Goal: Task Accomplishment & Management: Manage account settings

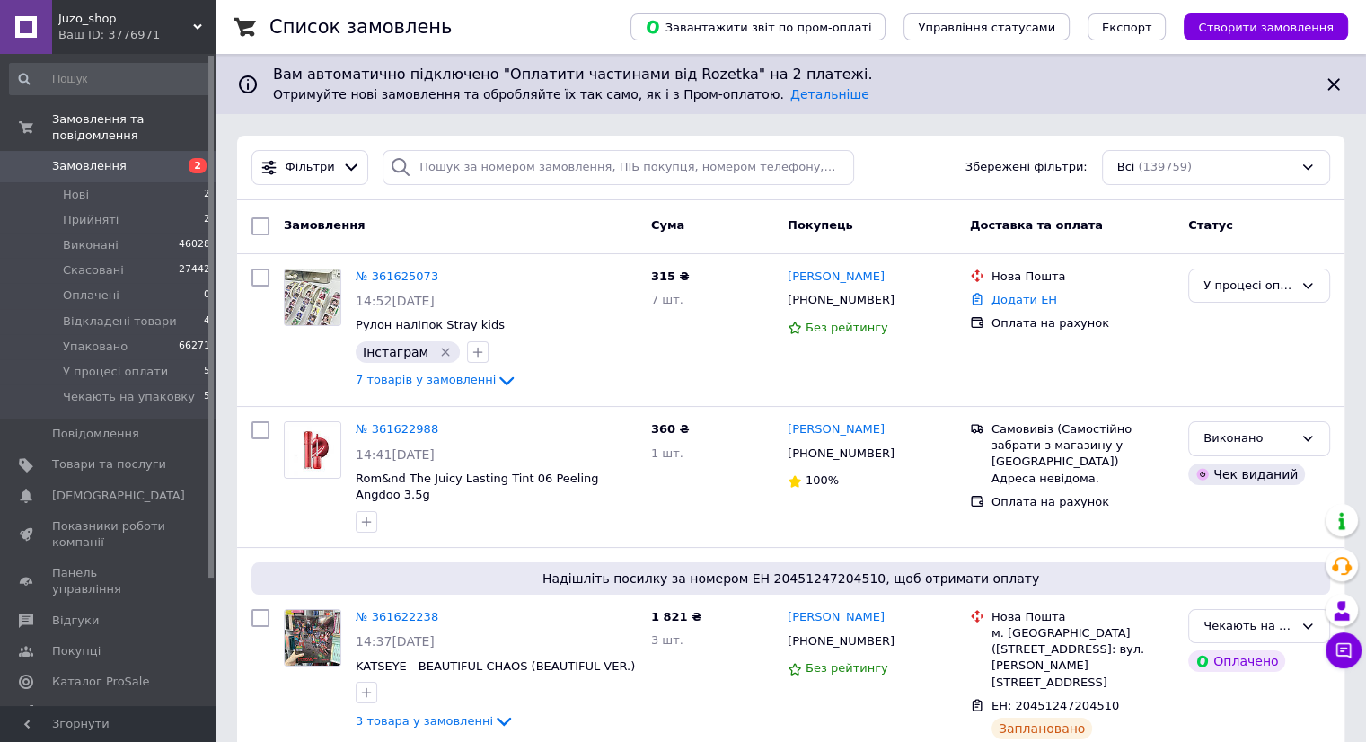
click at [133, 151] on link "Замовлення 2" at bounding box center [110, 166] width 221 height 31
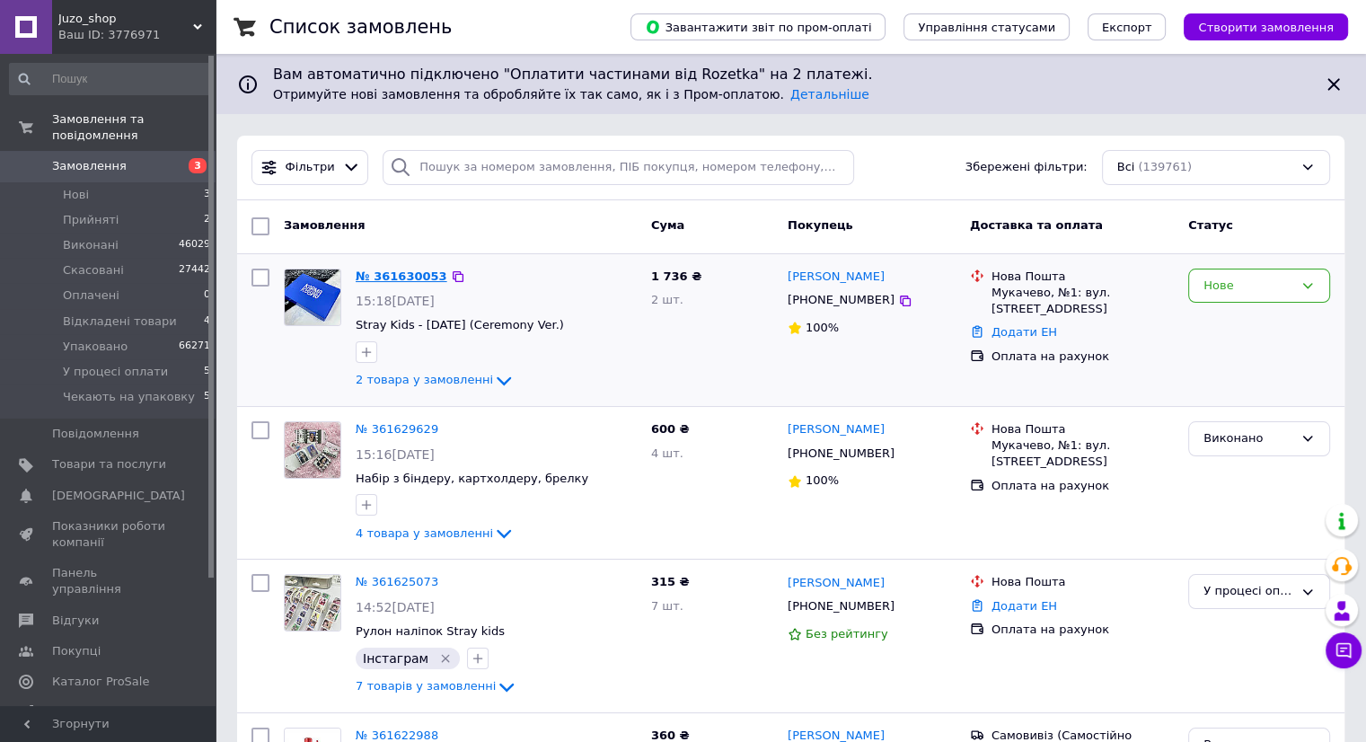
click at [395, 271] on link "№ 361630053" at bounding box center [402, 275] width 92 height 13
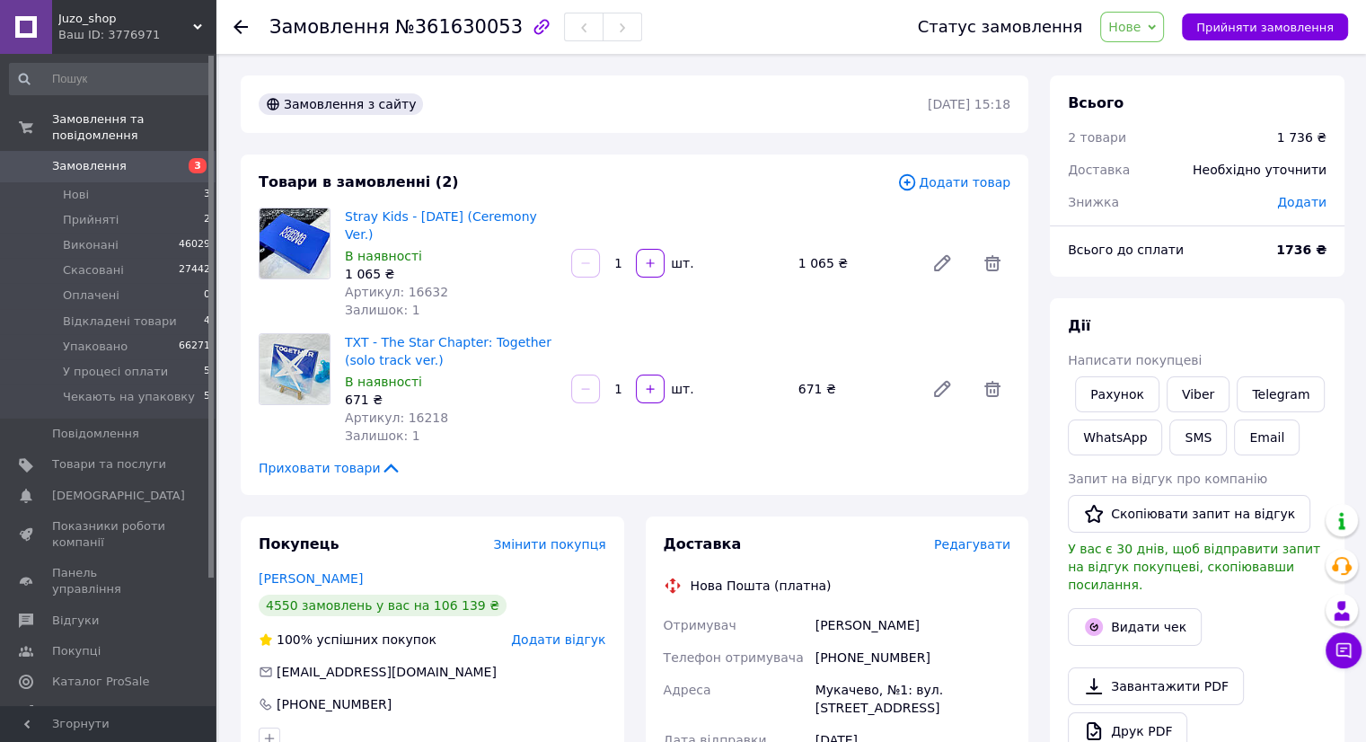
click at [1155, 25] on icon at bounding box center [1151, 27] width 8 height 8
click at [1172, 92] on li "Виконано" at bounding box center [1176, 89] width 150 height 27
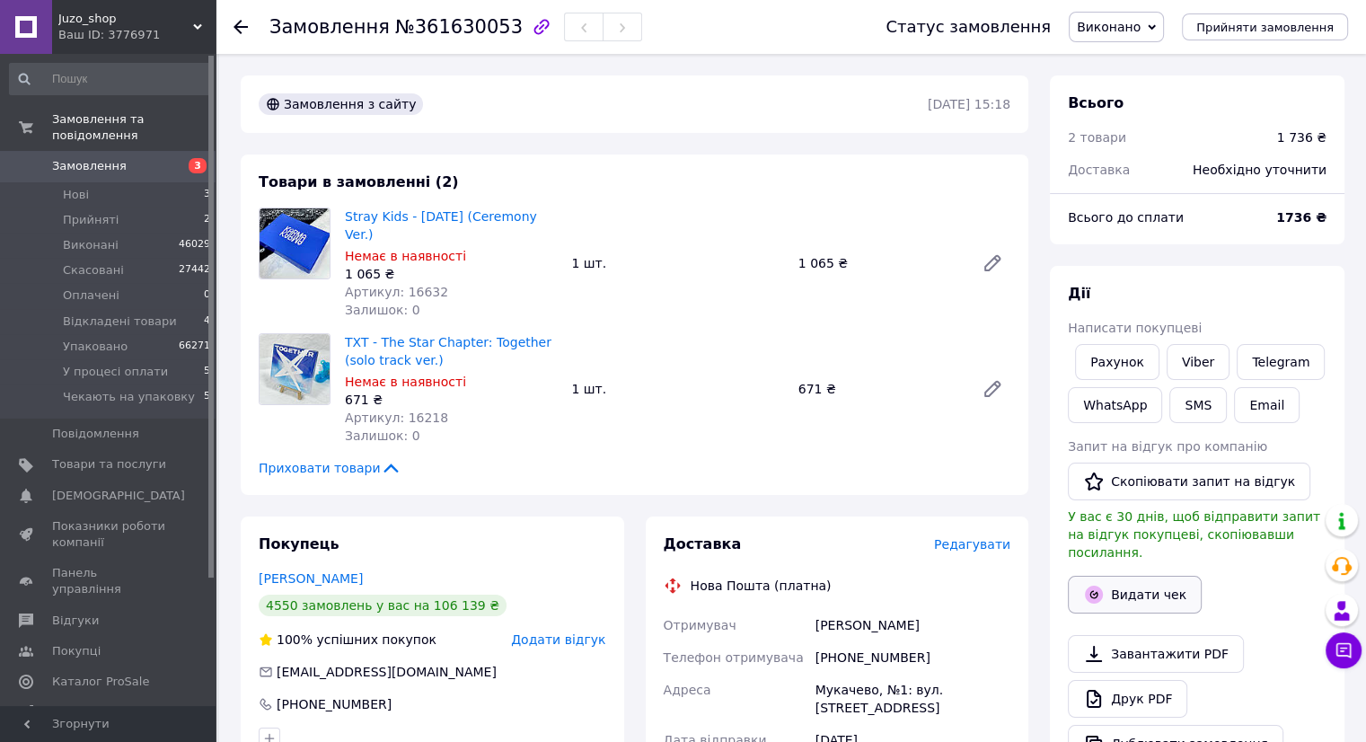
click at [1123, 576] on button "Видати чек" at bounding box center [1134, 594] width 134 height 38
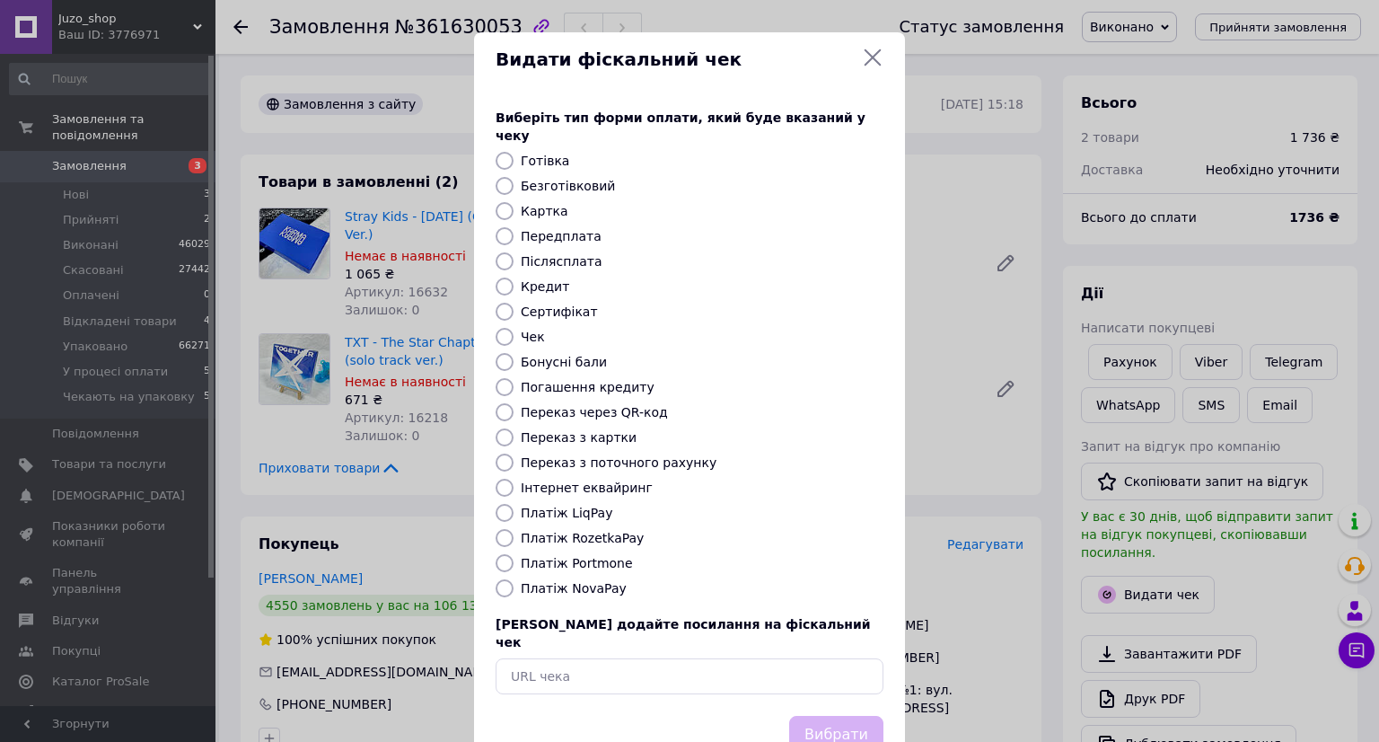
click at [504, 202] on input "Картка" at bounding box center [505, 211] width 18 height 18
radio input "true"
click at [842, 716] on button "Вибрати" at bounding box center [836, 735] width 94 height 39
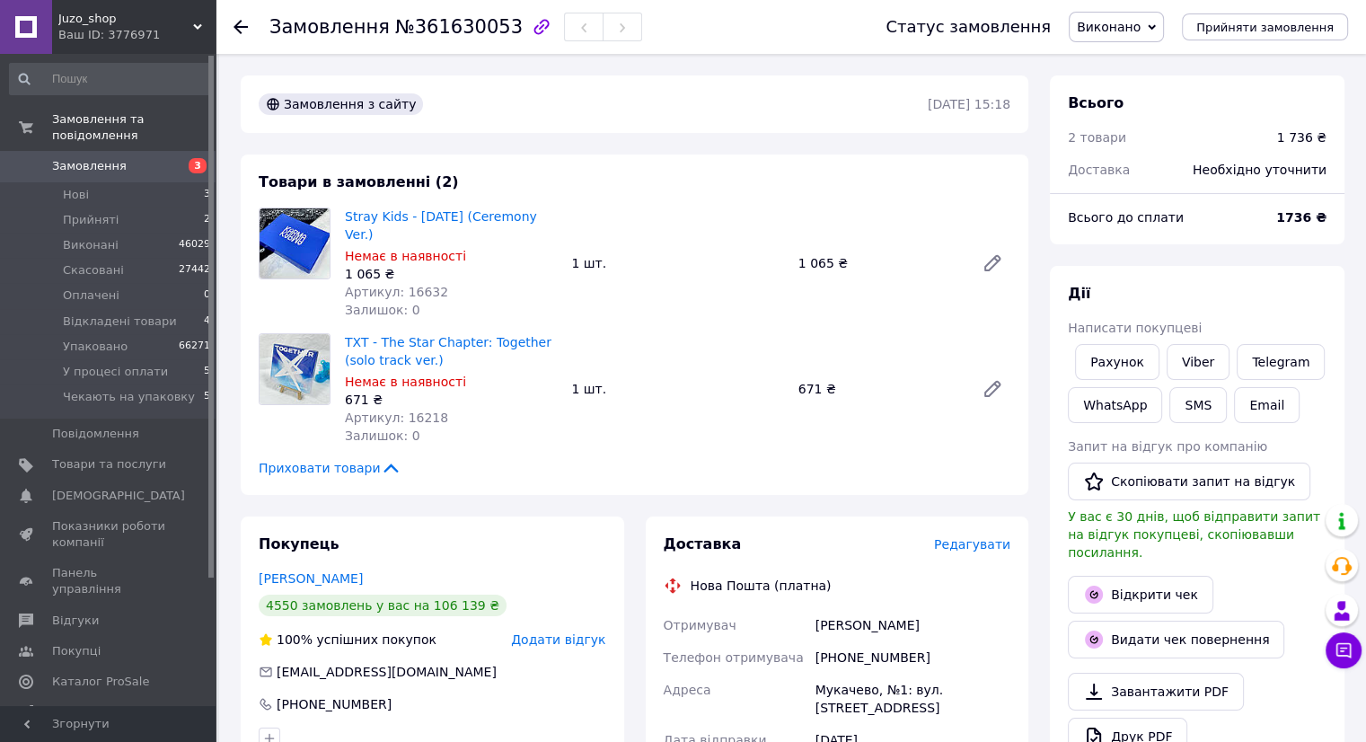
click at [91, 158] on span "Замовлення" at bounding box center [89, 166] width 75 height 16
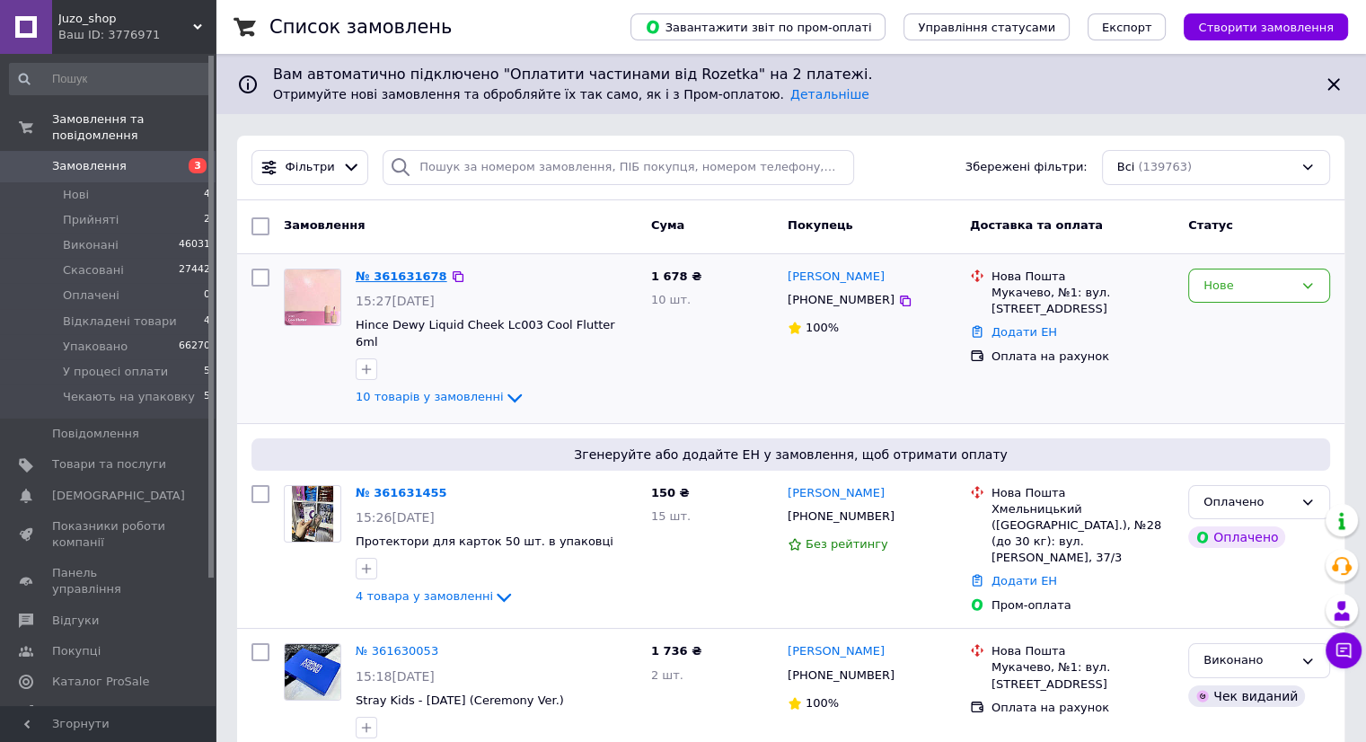
click at [422, 270] on link "№ 361631678" at bounding box center [402, 275] width 92 height 13
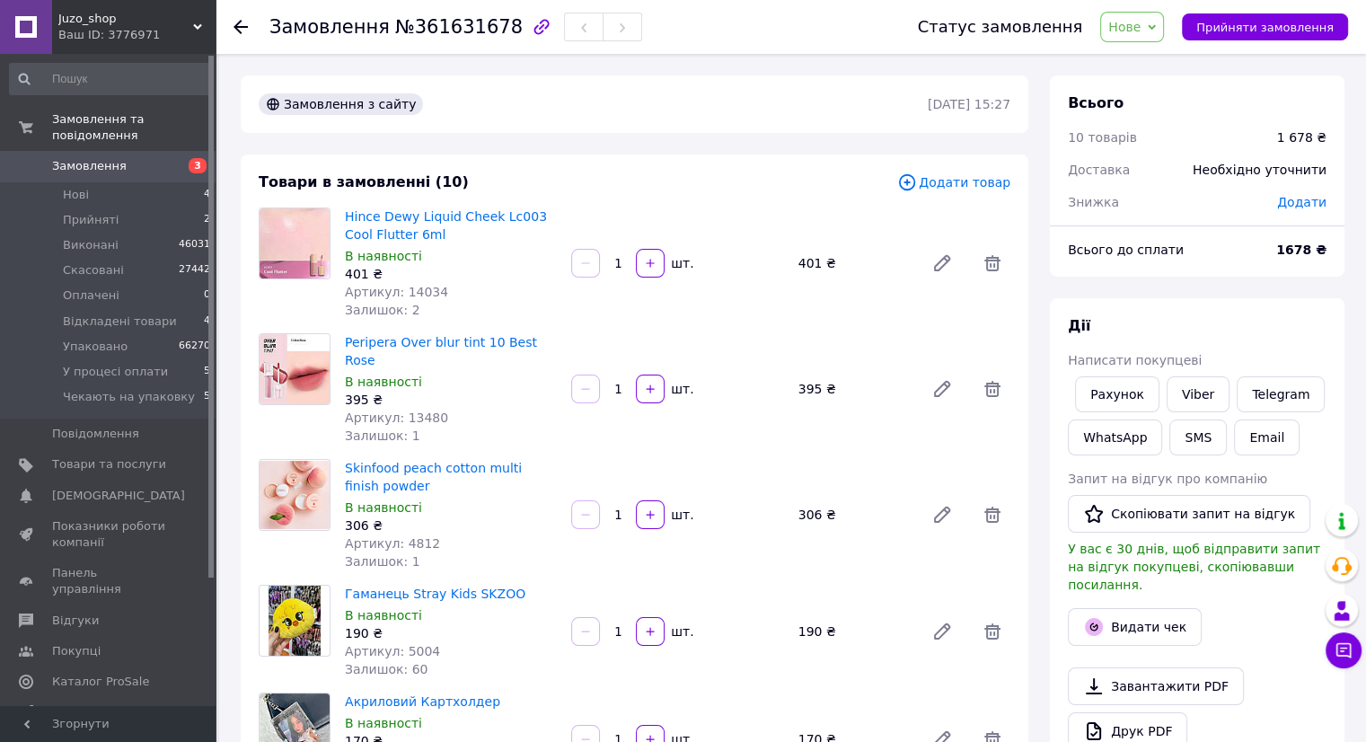
click at [1129, 26] on span "Нове" at bounding box center [1124, 27] width 32 height 14
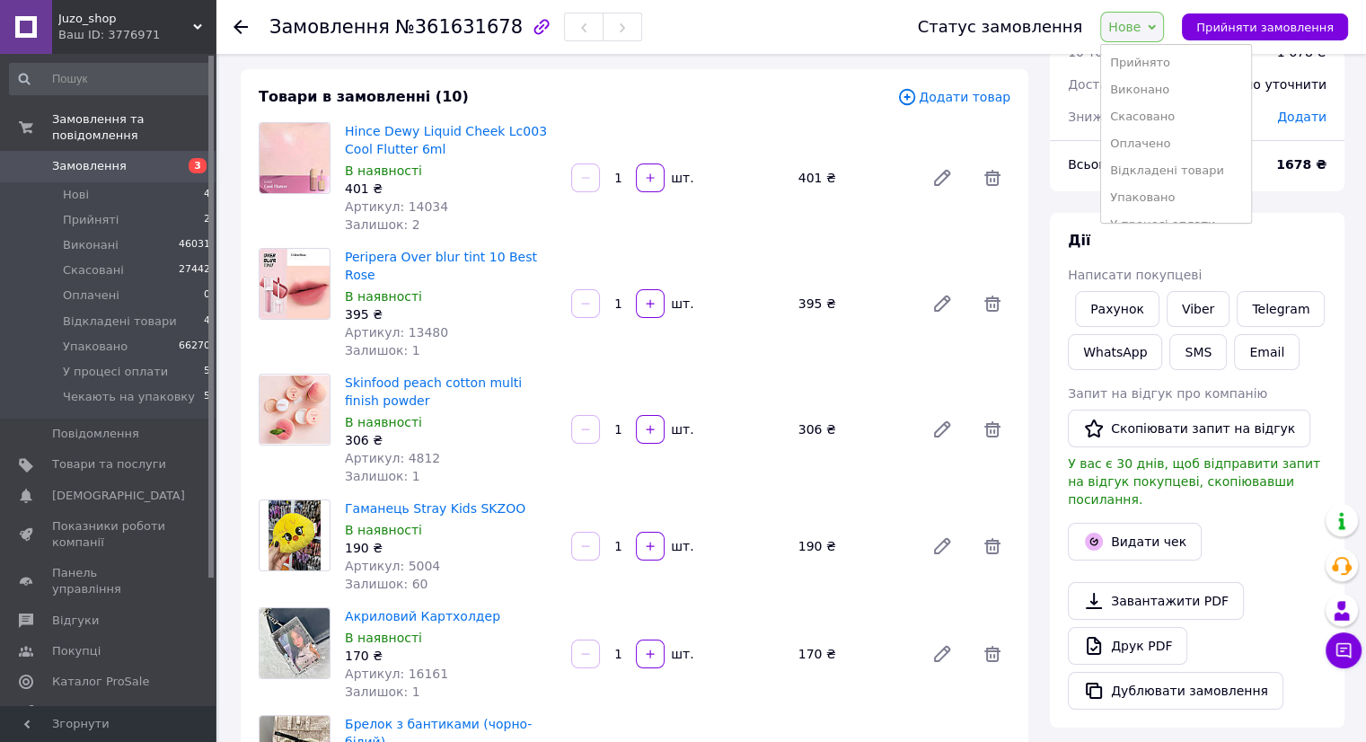
scroll to position [180, 0]
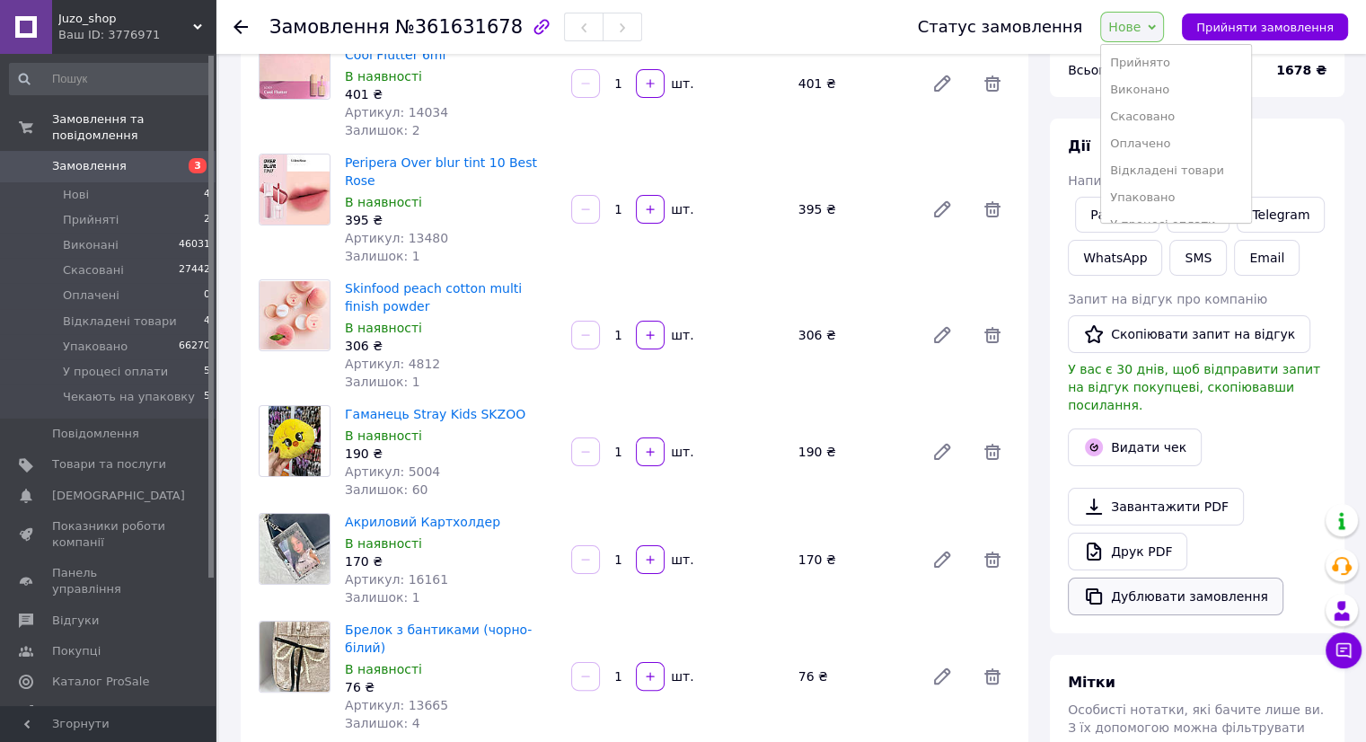
click at [1181, 584] on button "Дублювати замовлення" at bounding box center [1174, 596] width 215 height 38
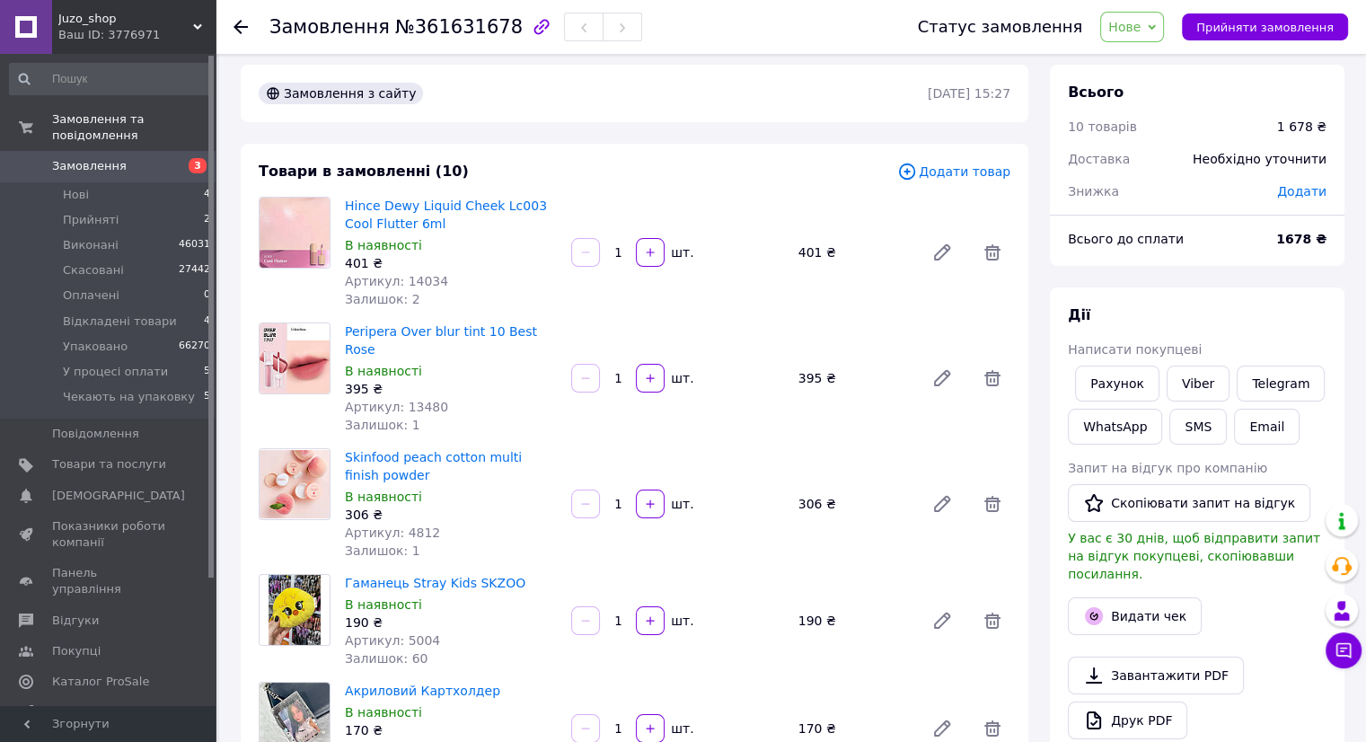
scroll to position [0, 0]
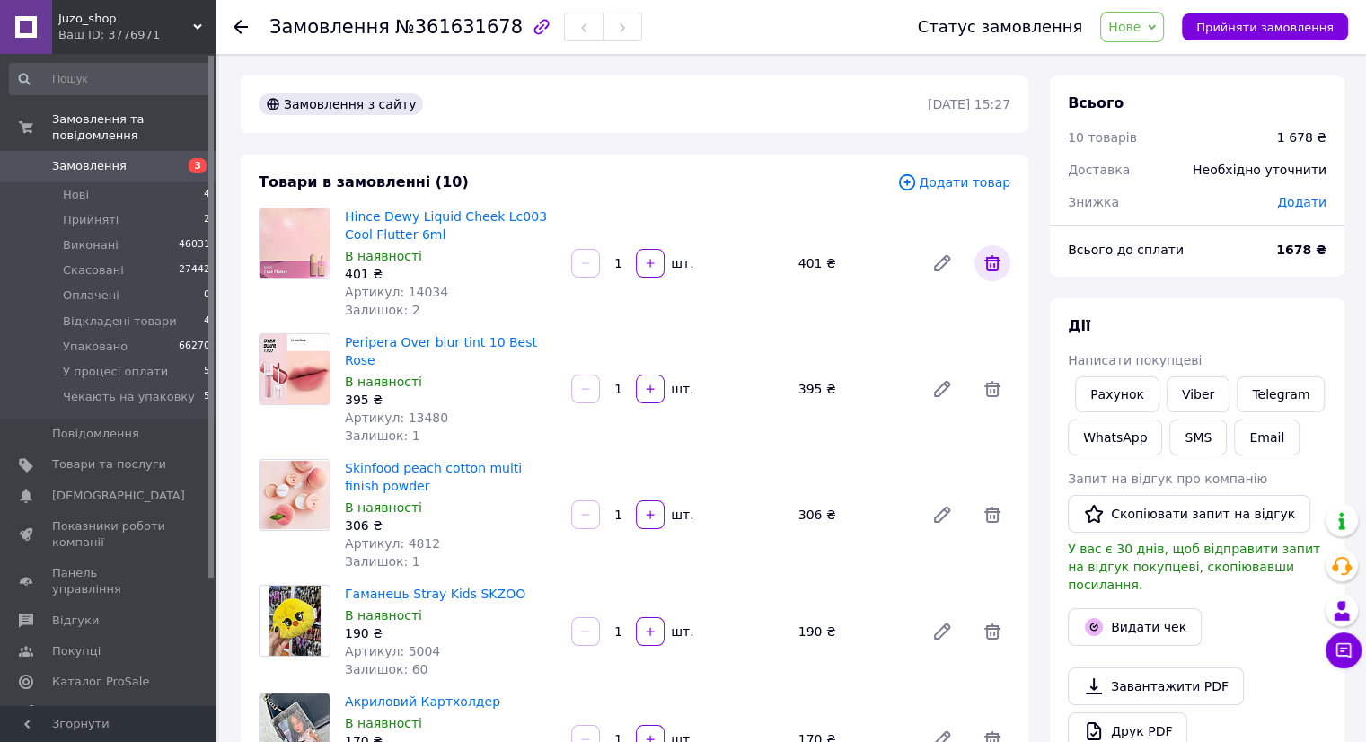
click at [991, 260] on icon at bounding box center [992, 263] width 16 height 16
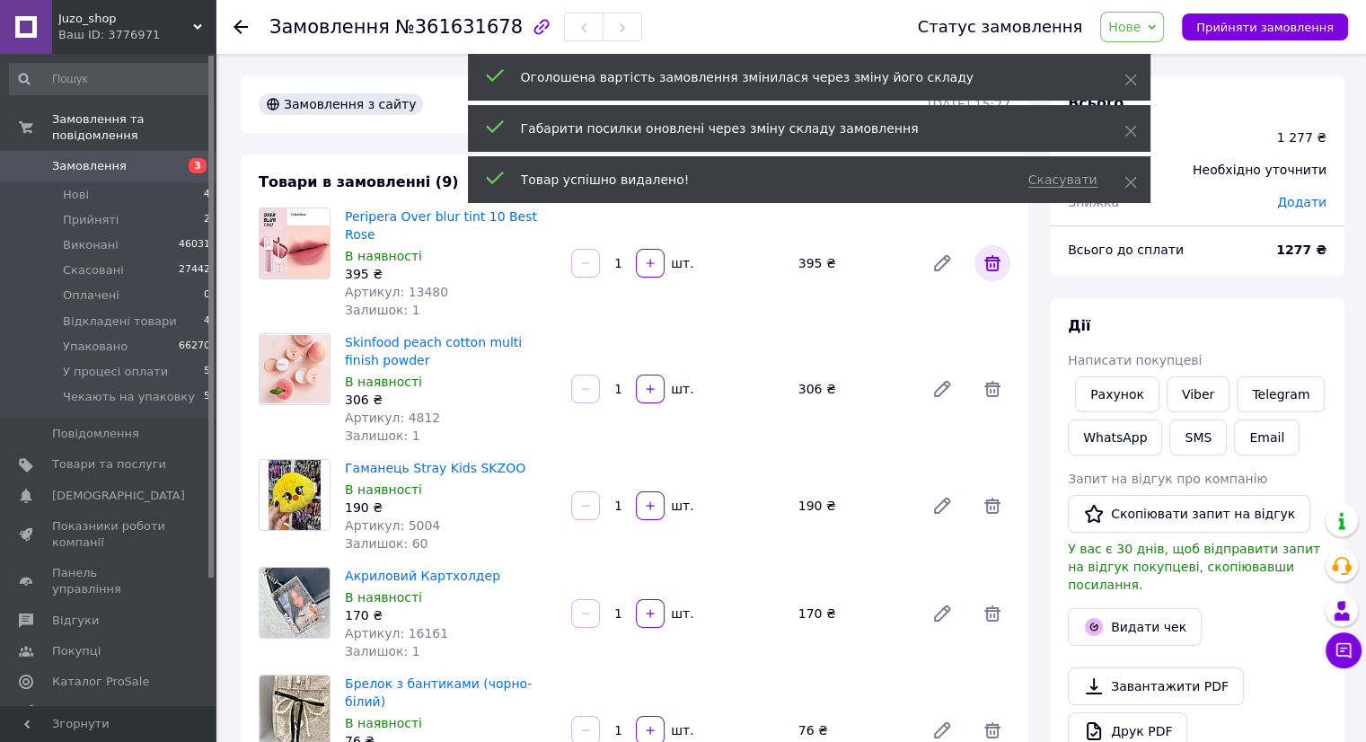
click at [996, 253] on icon at bounding box center [992, 263] width 22 height 22
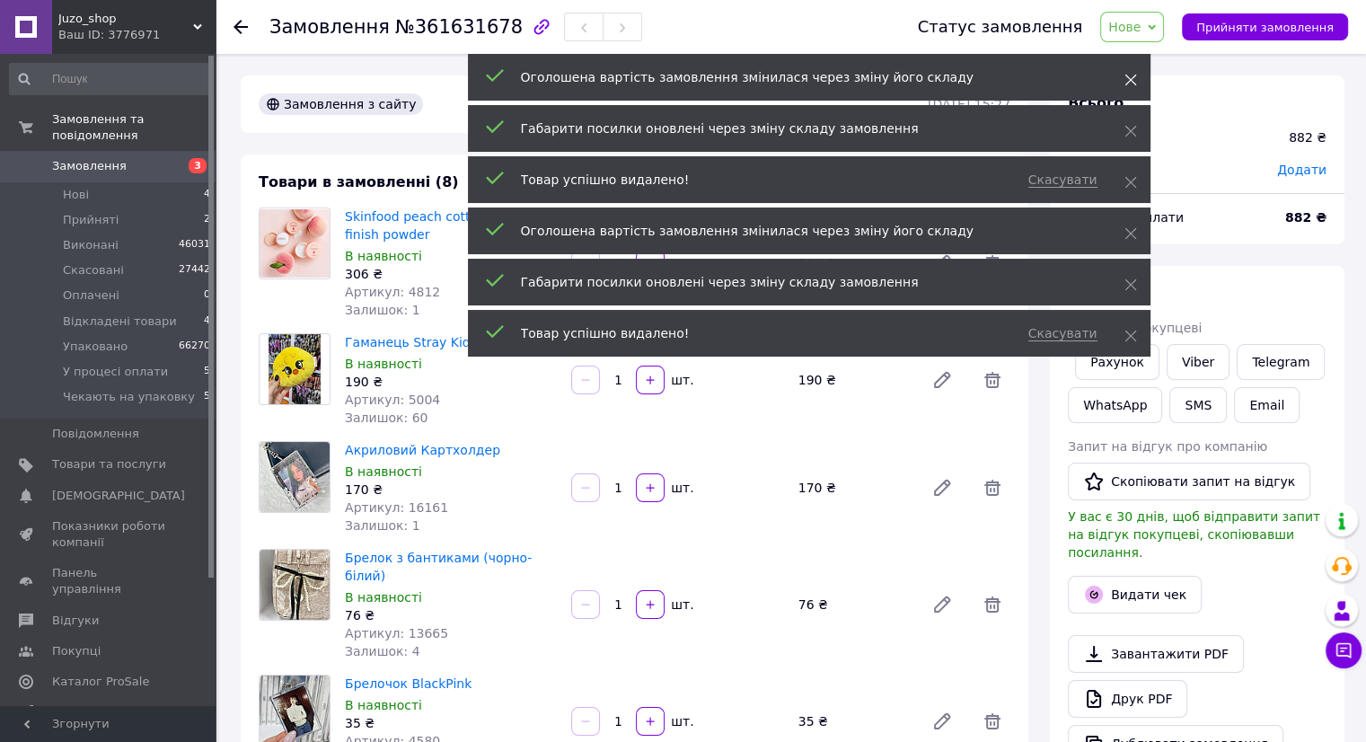
click at [1128, 83] on icon at bounding box center [1130, 80] width 13 height 13
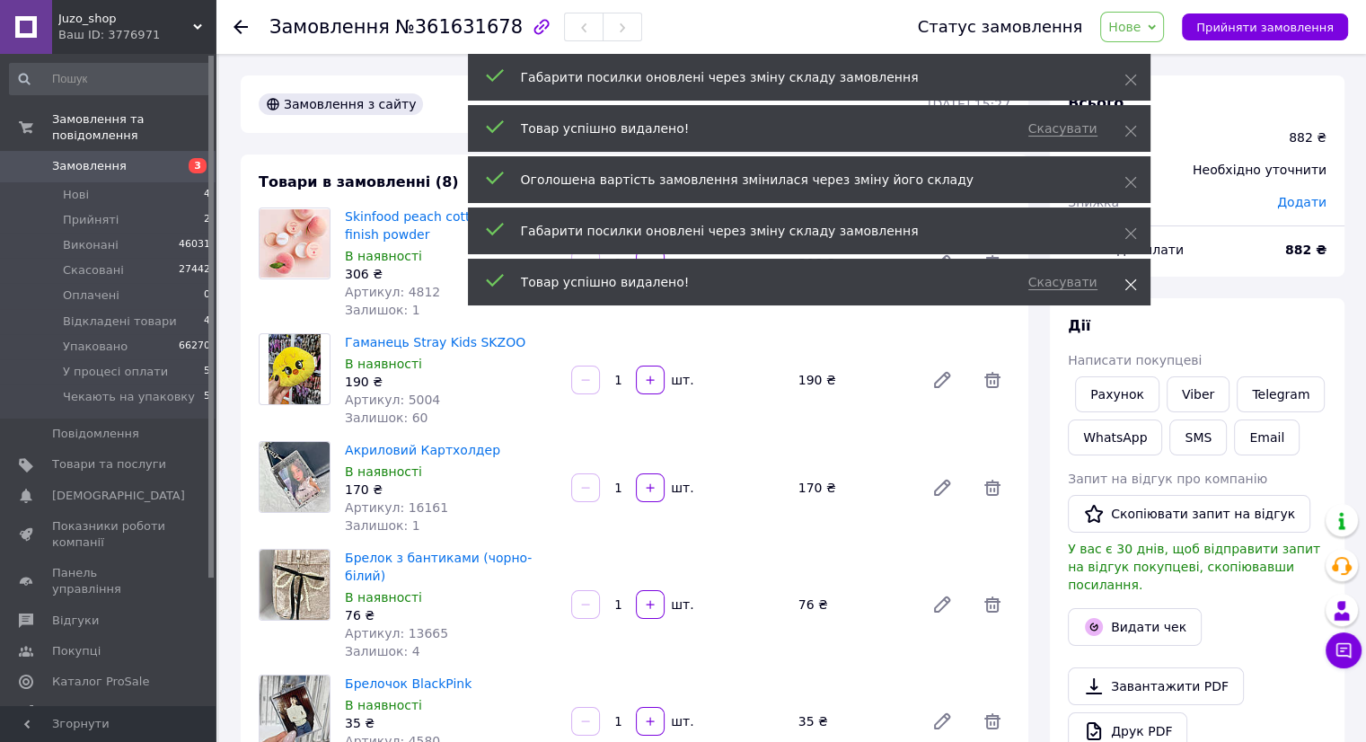
click at [1131, 285] on icon at bounding box center [1130, 284] width 13 height 13
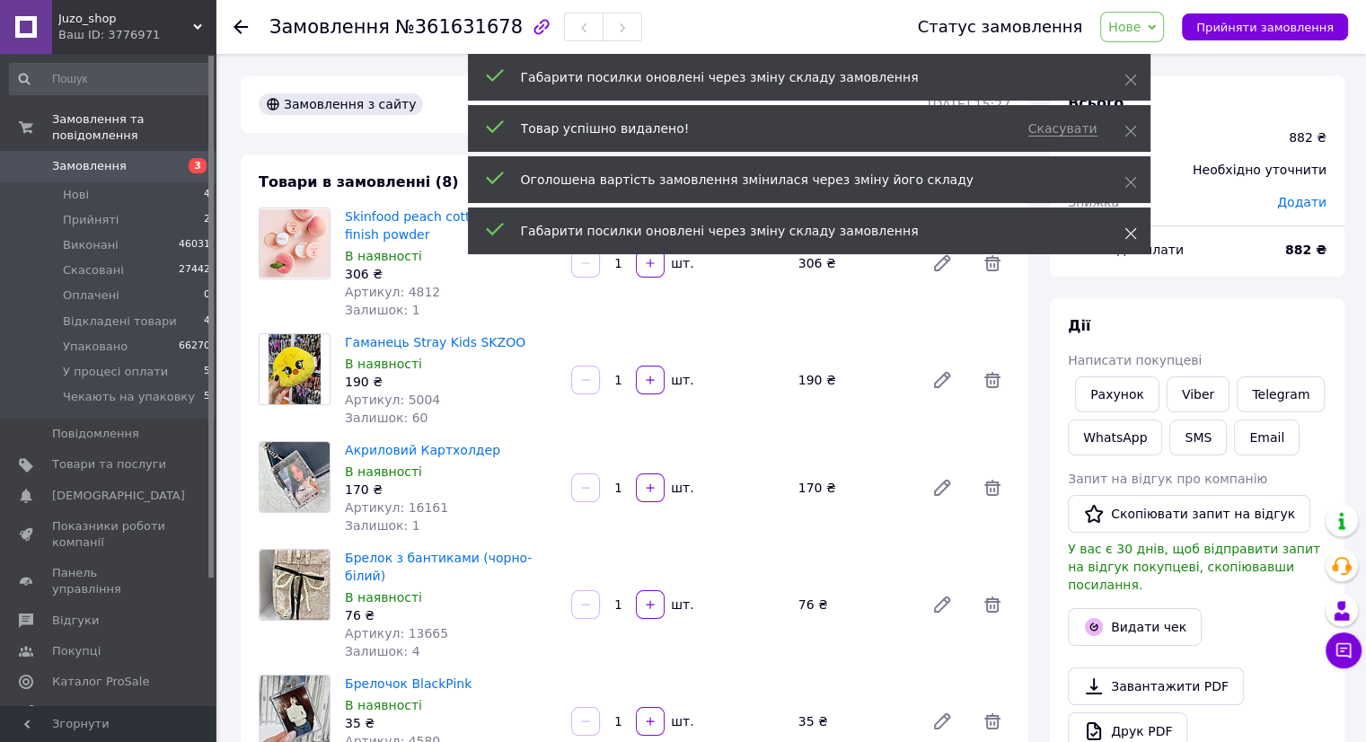
click at [1127, 231] on icon at bounding box center [1130, 233] width 13 height 13
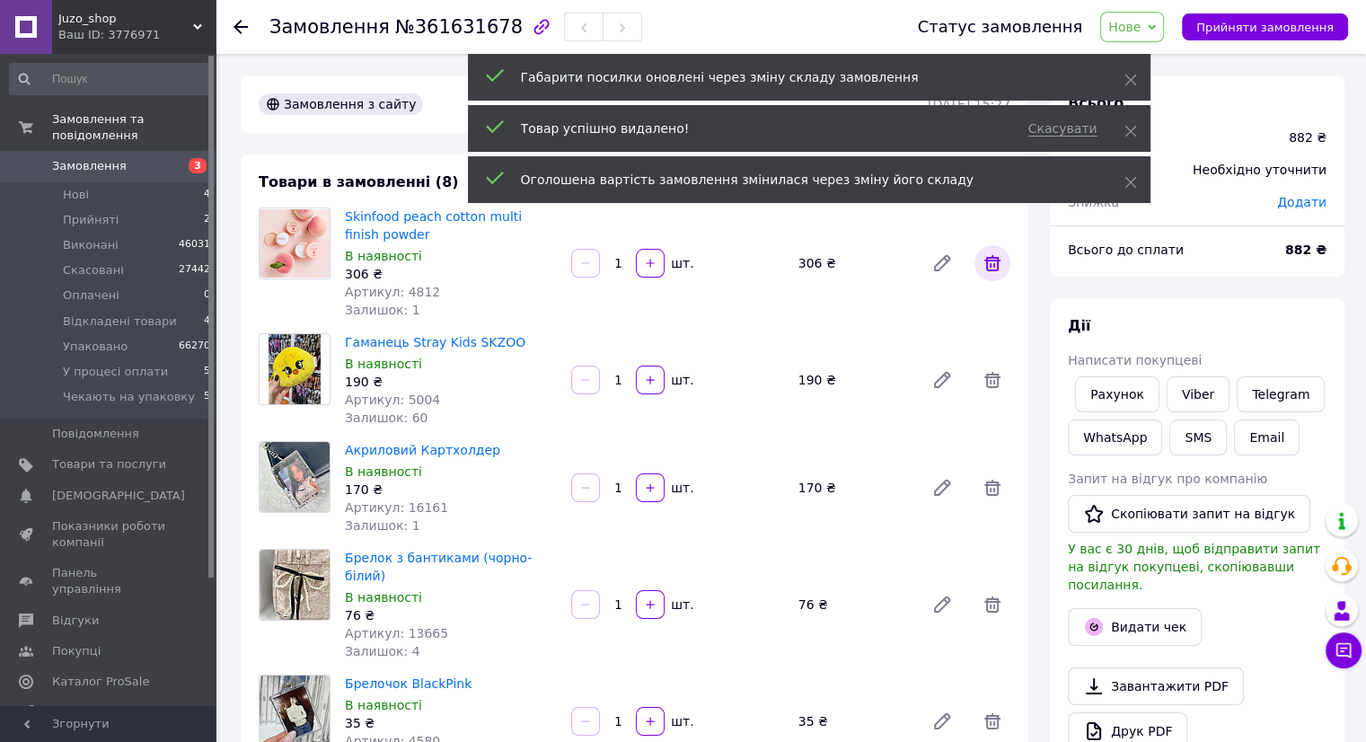
click at [988, 259] on icon at bounding box center [992, 263] width 16 height 16
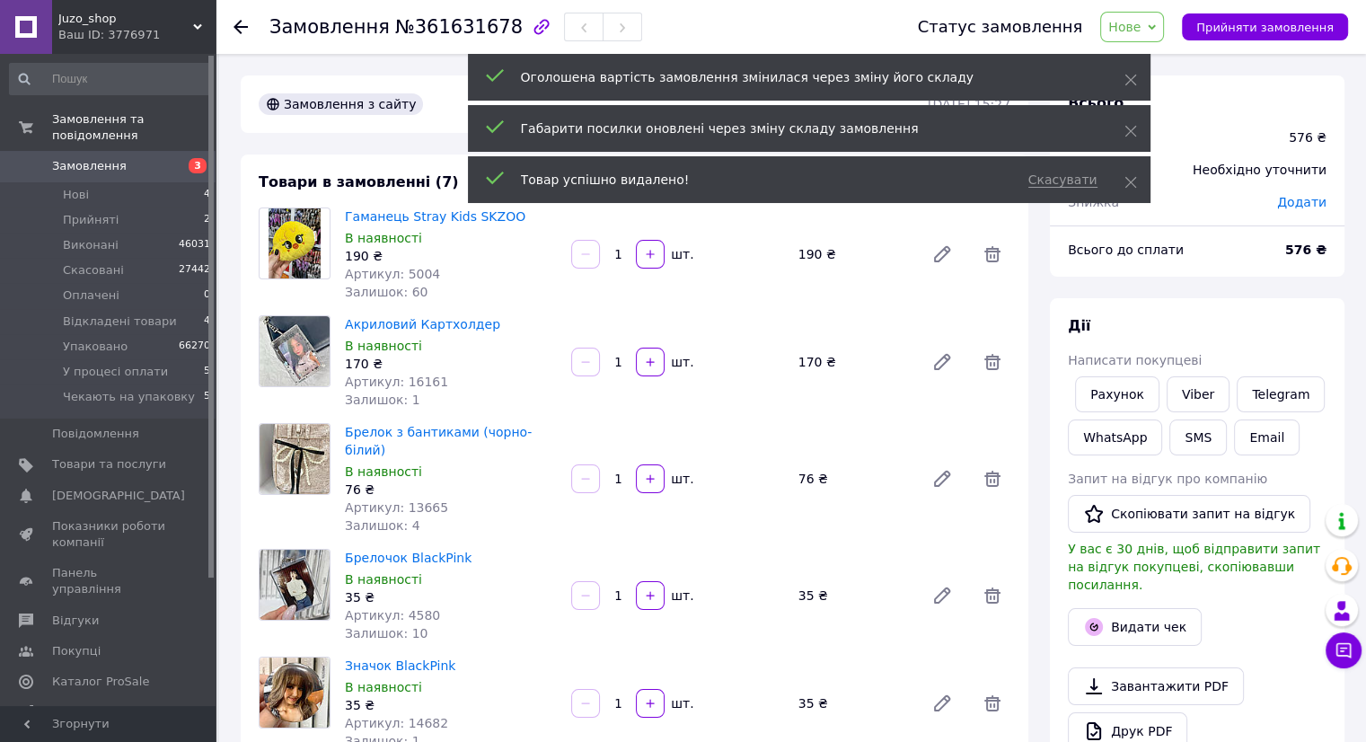
click at [1140, 28] on span "Нове" at bounding box center [1124, 27] width 32 height 14
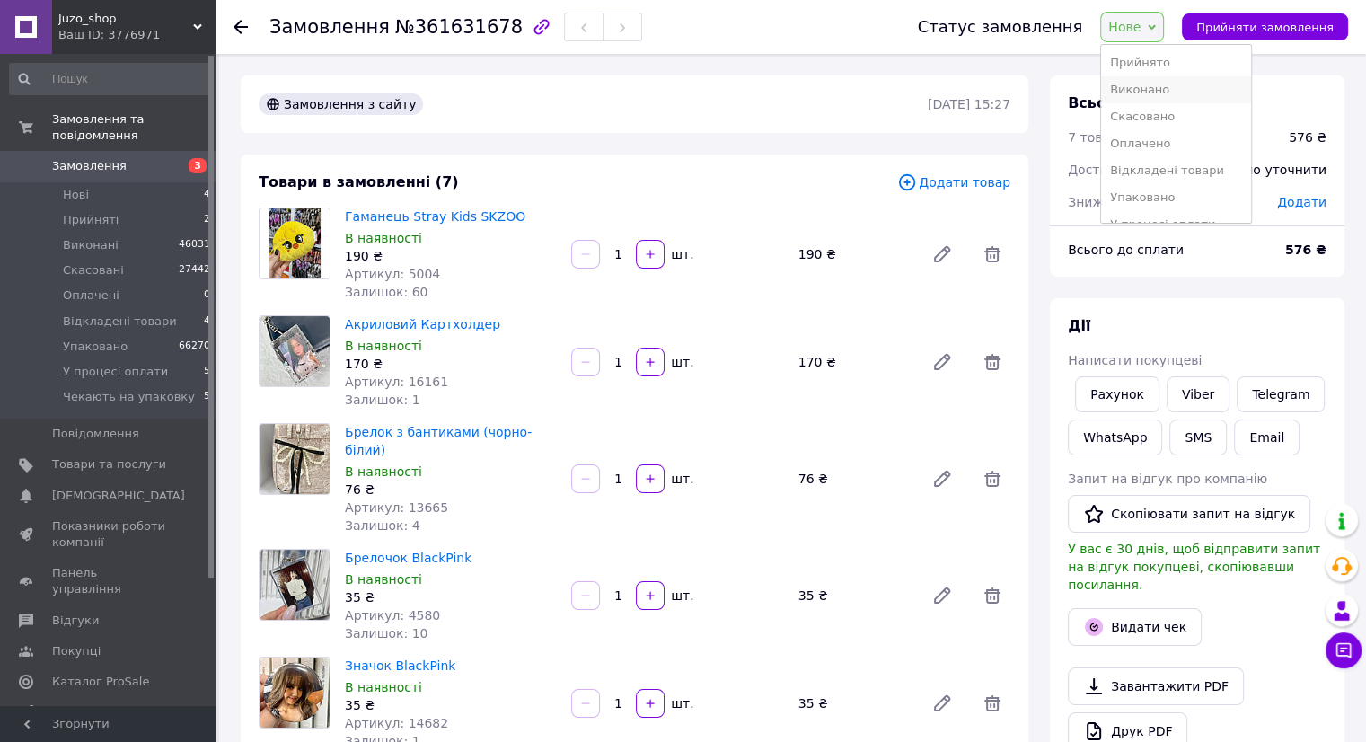
click at [1200, 85] on li "Виконано" at bounding box center [1176, 89] width 150 height 27
click at [1147, 609] on button "Видати чек" at bounding box center [1134, 627] width 134 height 38
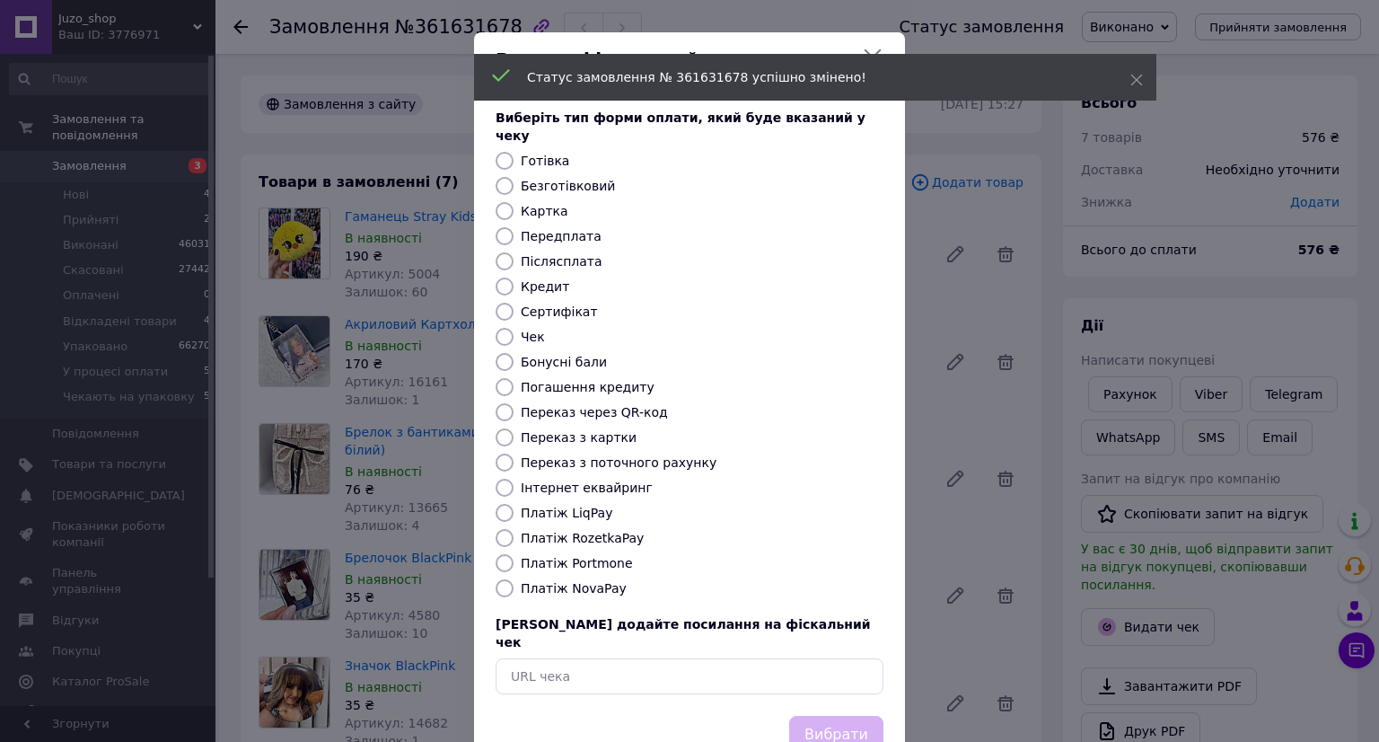
click at [502, 202] on input "Картка" at bounding box center [505, 211] width 18 height 18
radio input "true"
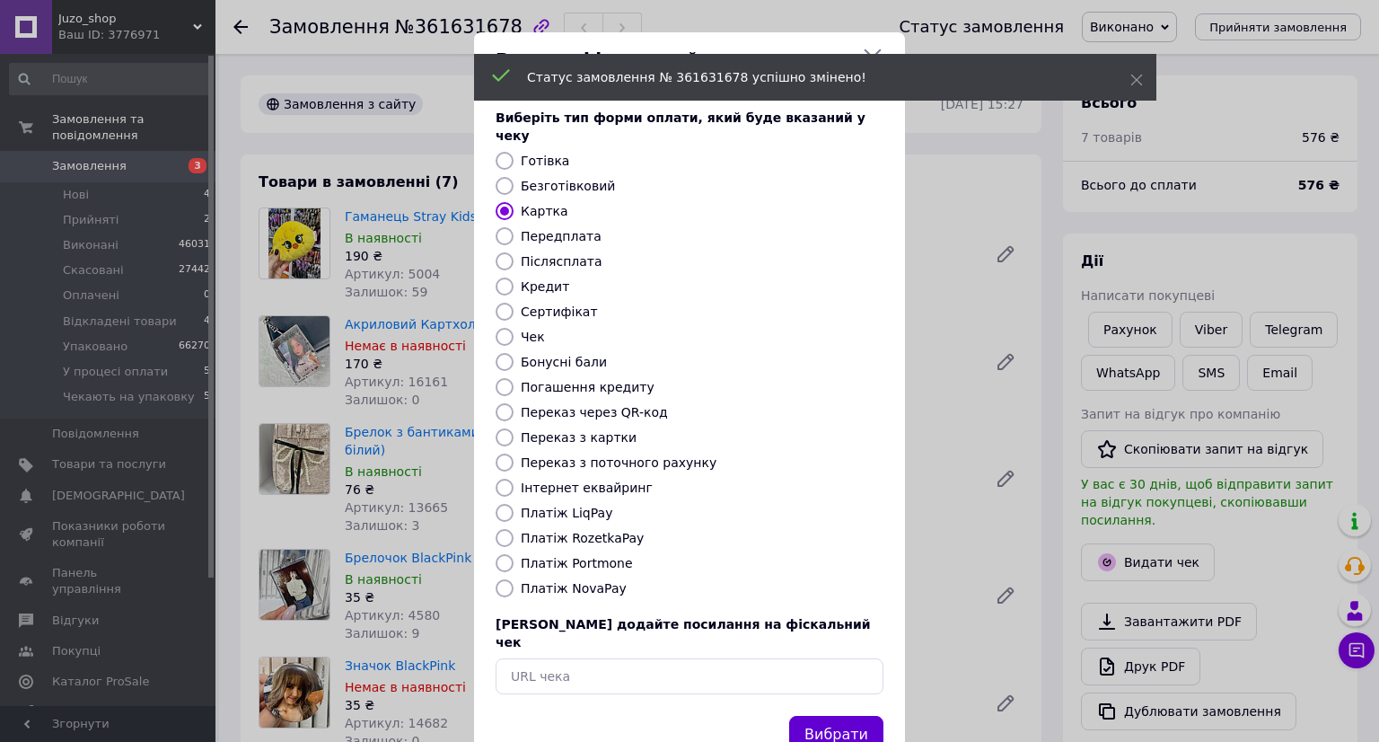
click at [834, 716] on button "Вибрати" at bounding box center [836, 735] width 94 height 39
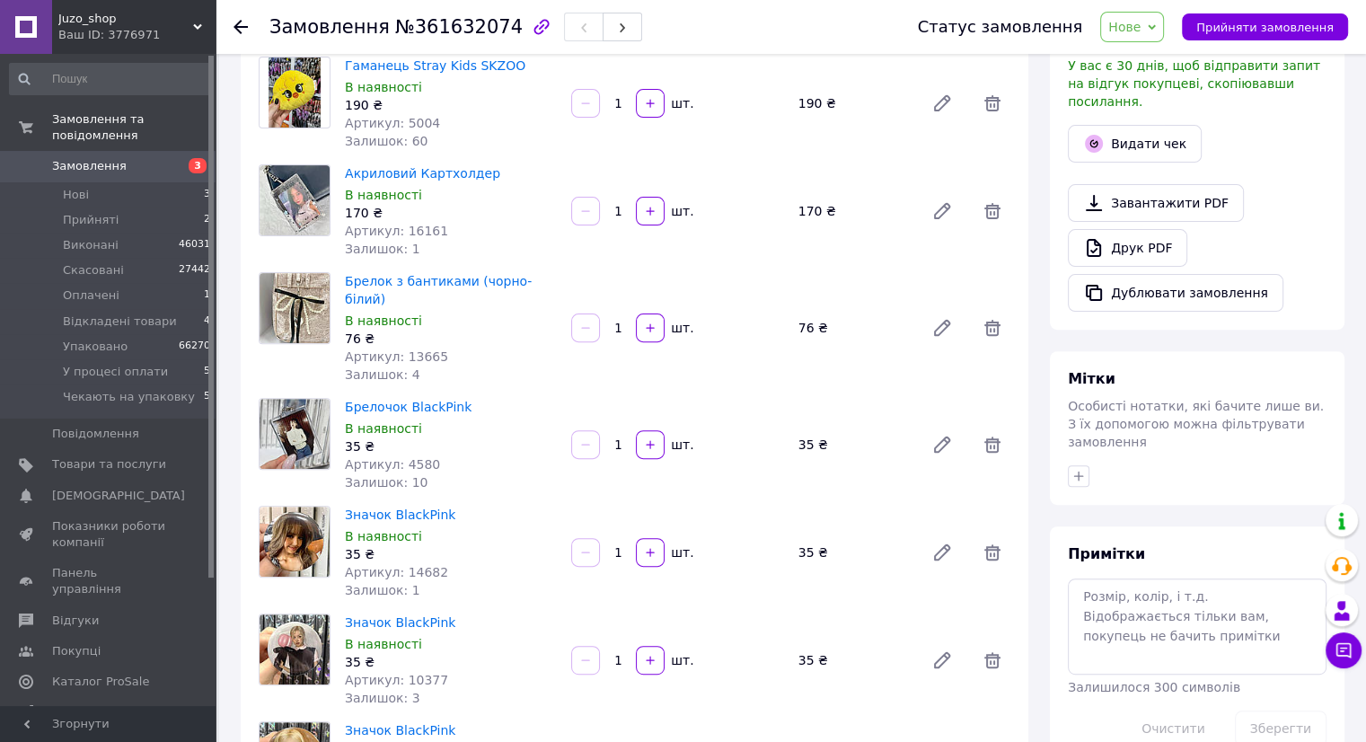
scroll to position [539, 0]
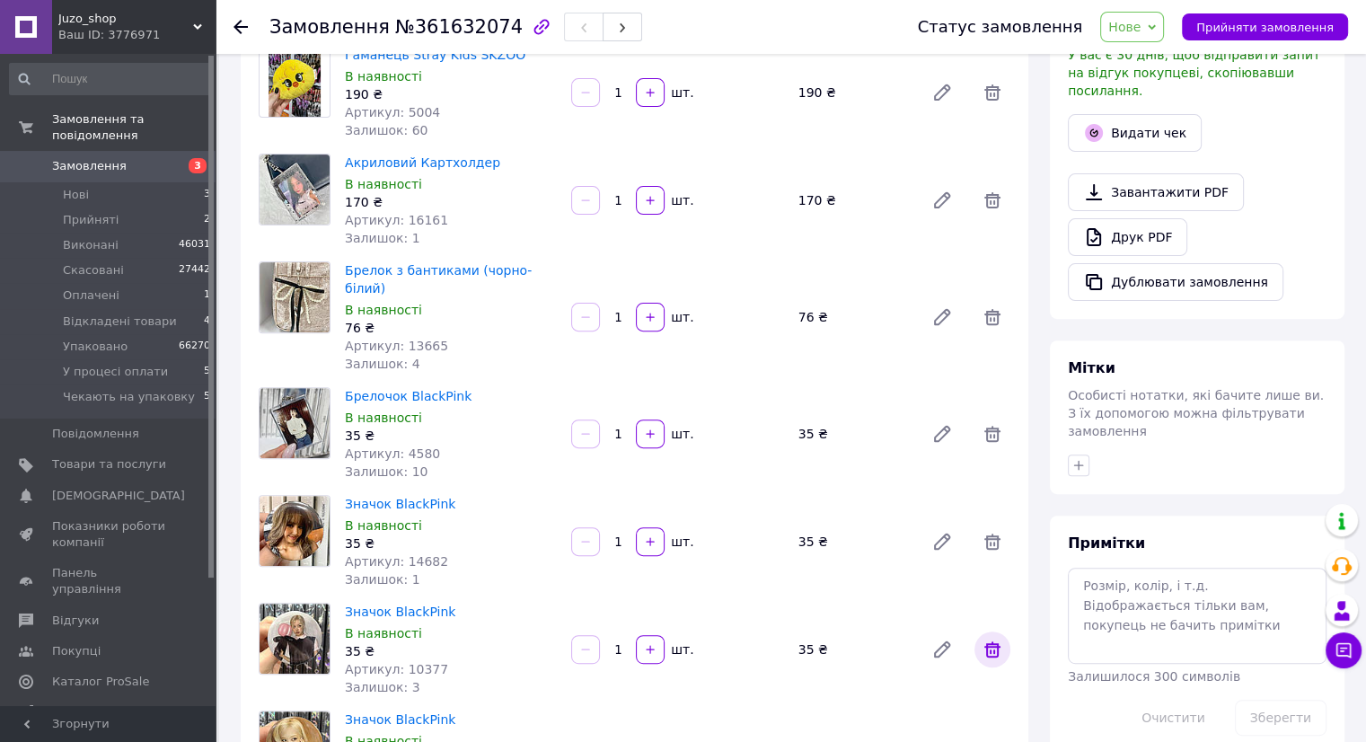
click at [994, 641] on icon at bounding box center [992, 649] width 16 height 16
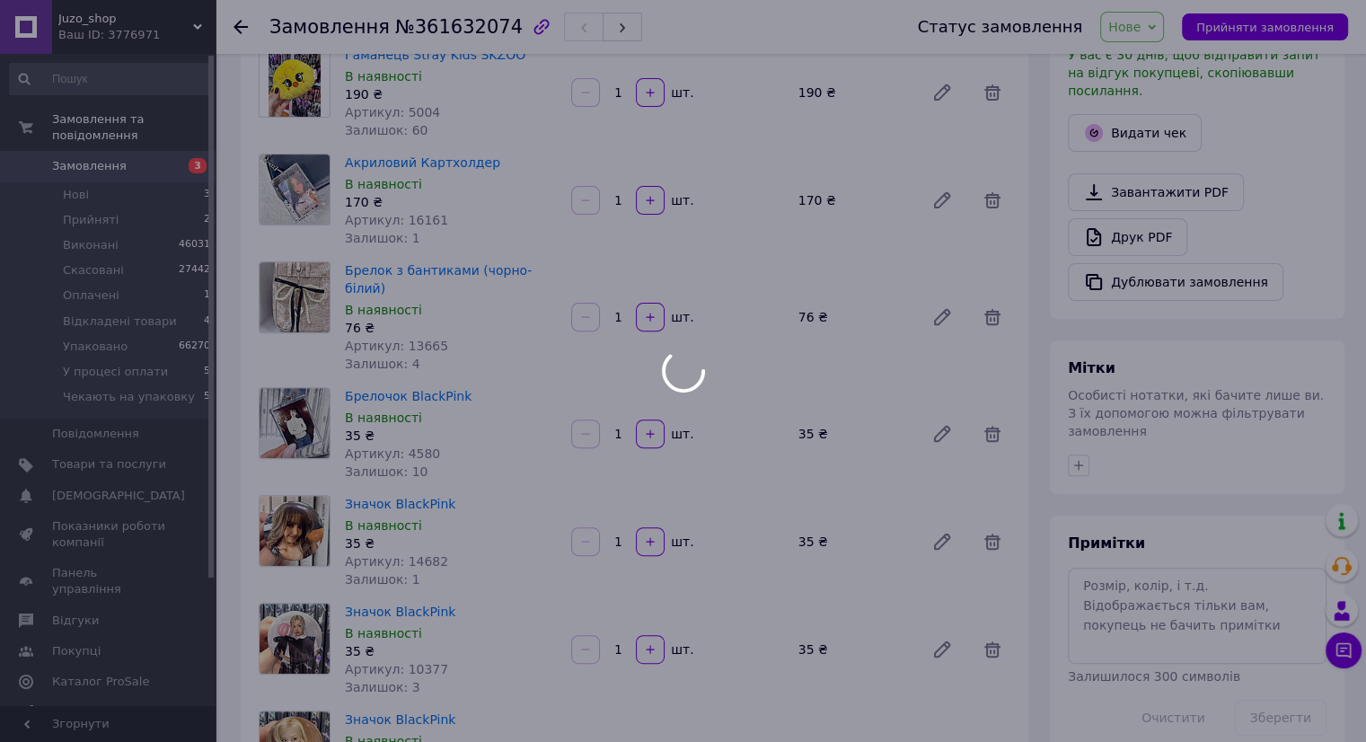
click at [988, 503] on body "Juzo_shop Ваш ID: 3776971 Сайт Juzo_shop Кабінет покупця Перевірити стан систем…" at bounding box center [683, 491] width 1366 height 2060
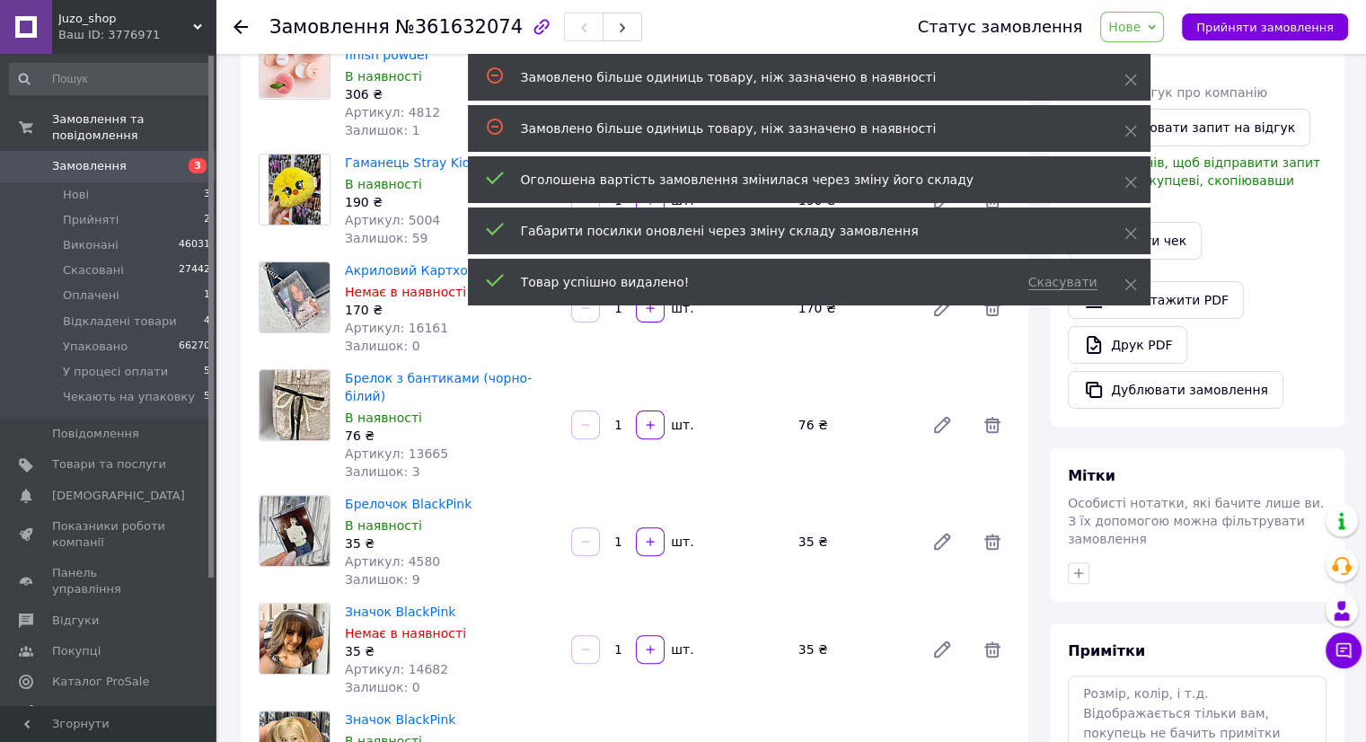
scroll to position [269, 0]
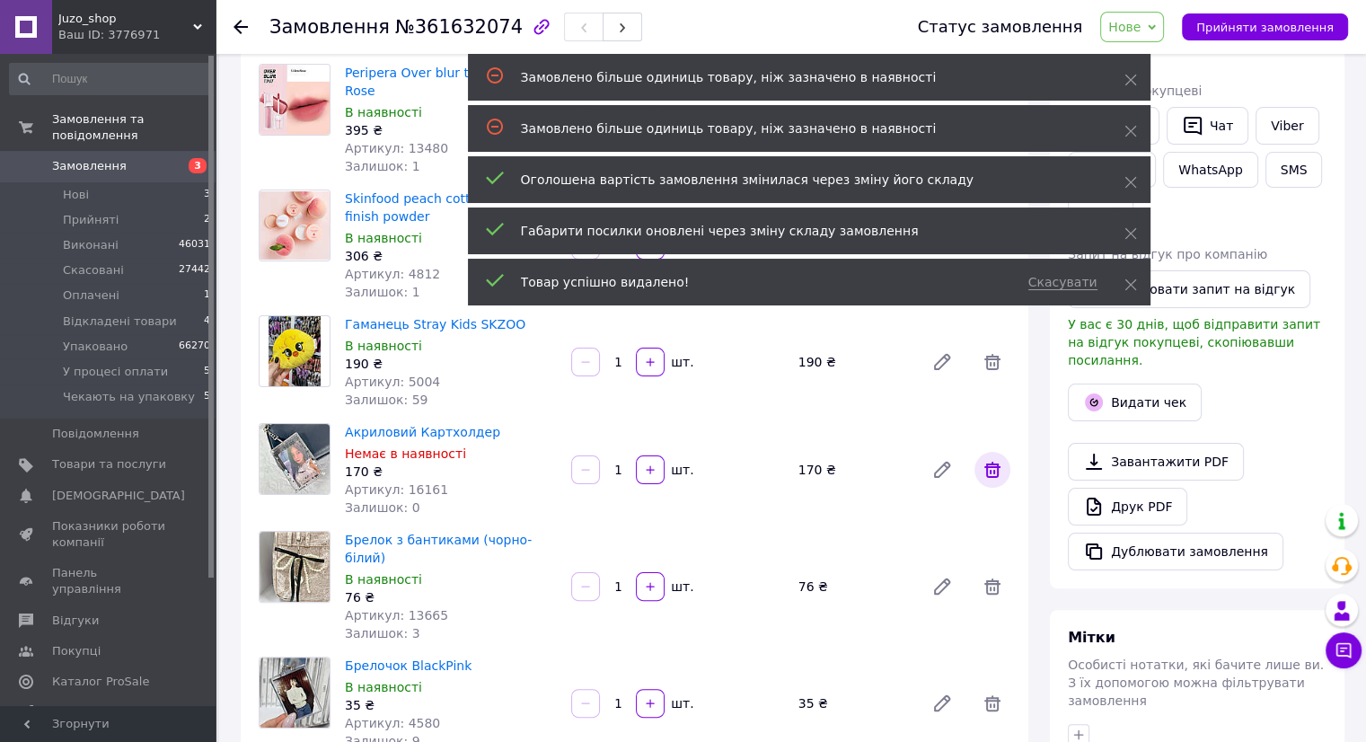
click at [995, 459] on icon at bounding box center [992, 470] width 22 height 22
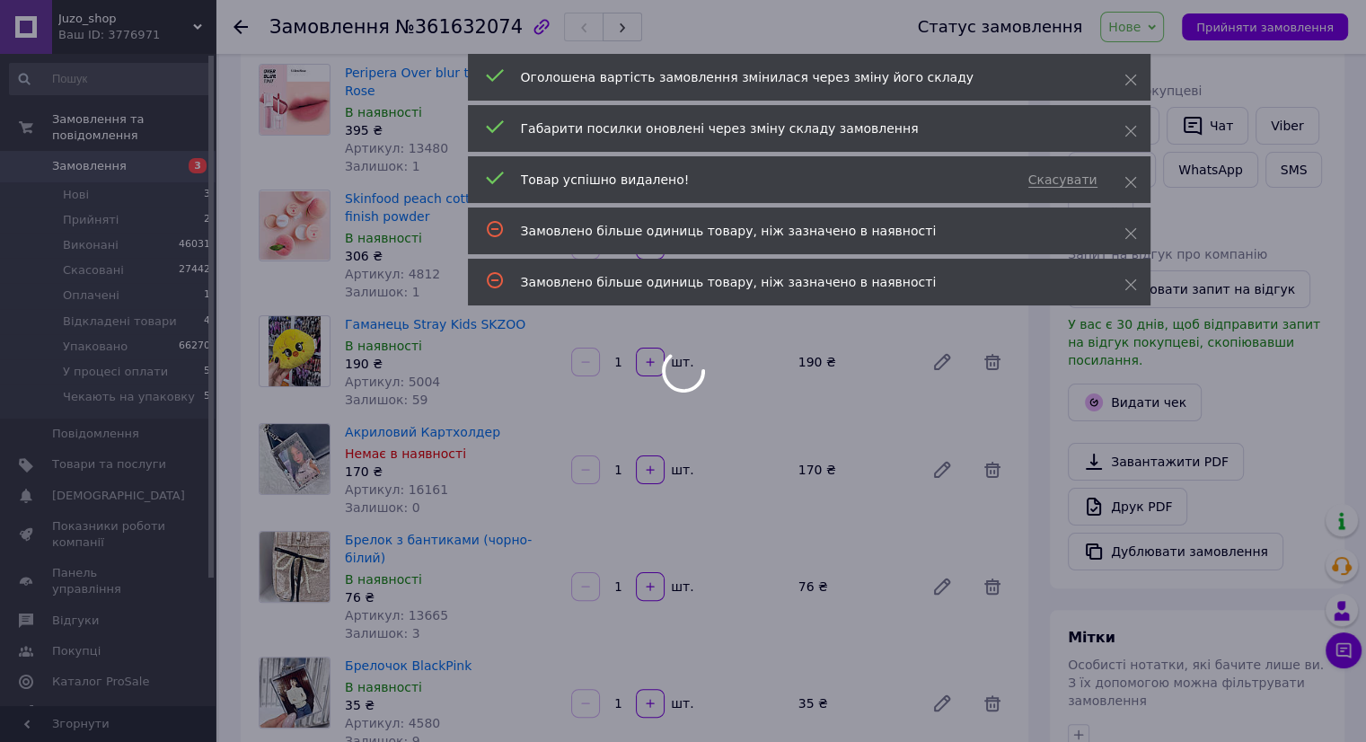
click at [993, 354] on icon at bounding box center [992, 362] width 16 height 16
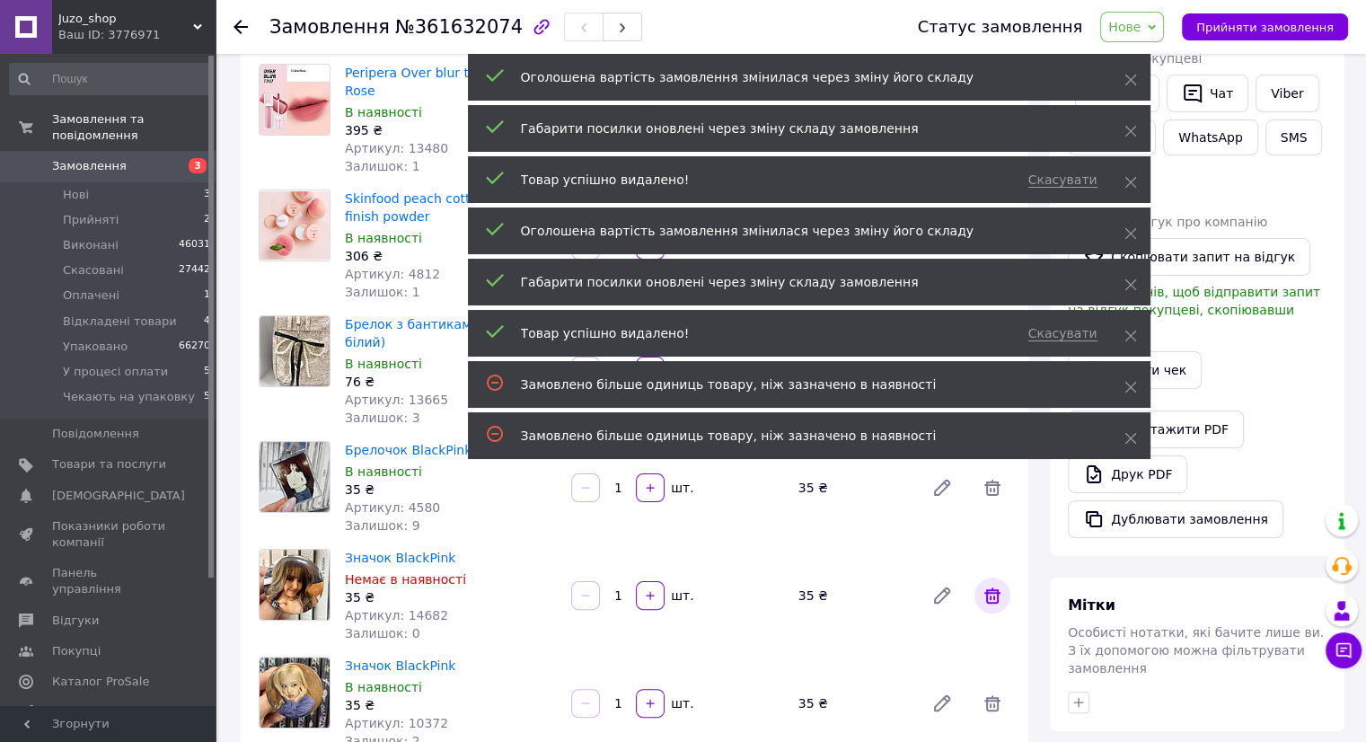
click at [988, 587] on icon at bounding box center [992, 595] width 16 height 16
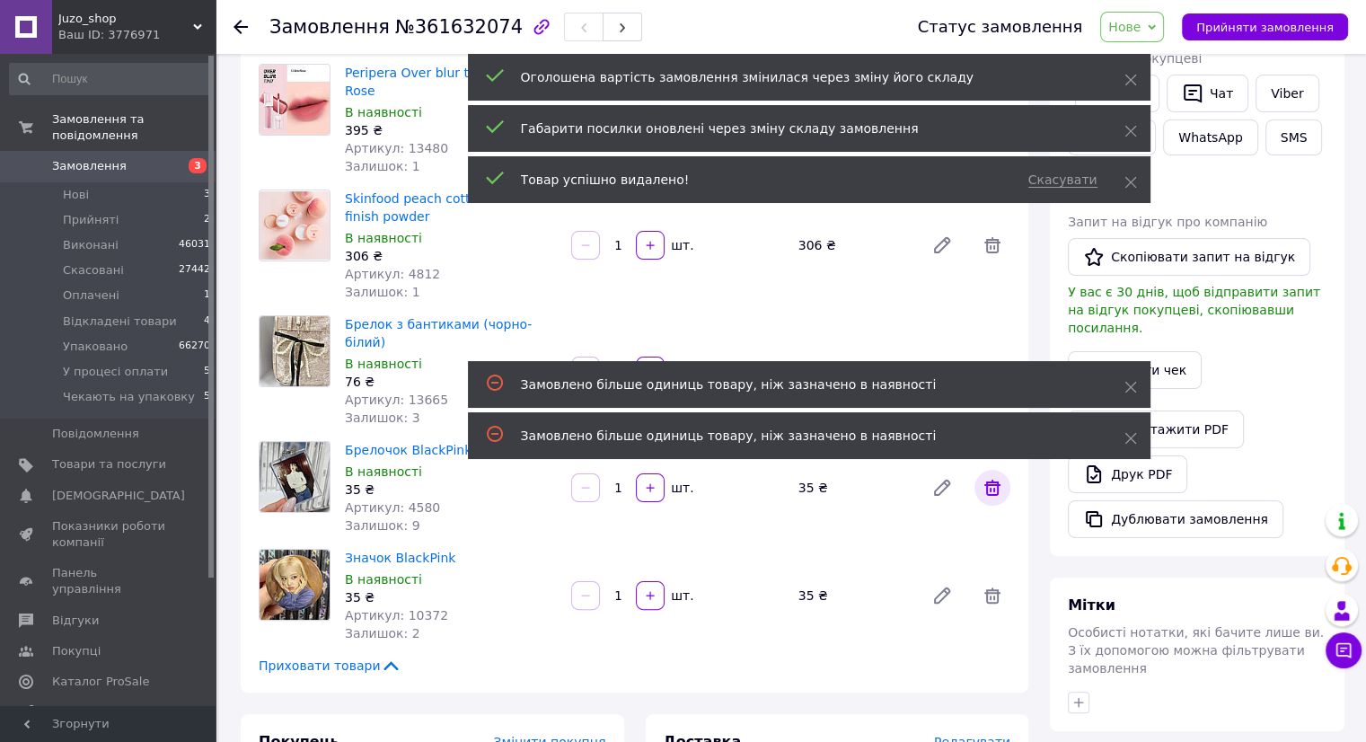
click at [991, 470] on span at bounding box center [992, 488] width 36 height 36
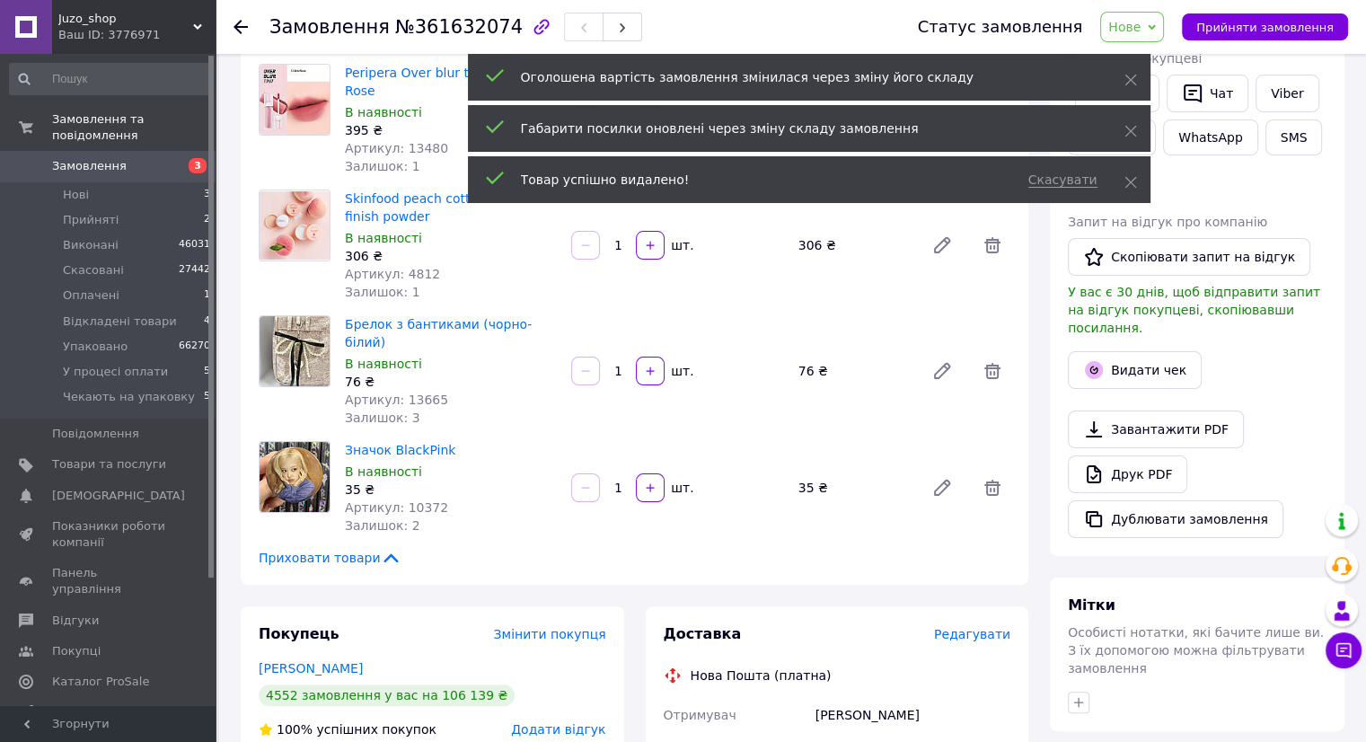
click at [988, 545] on div "Товари в замовленні (5) Додати товар Hince Dewy Liquid Cheek Lc003 Cool Flutter…" at bounding box center [634, 234] width 787 height 699
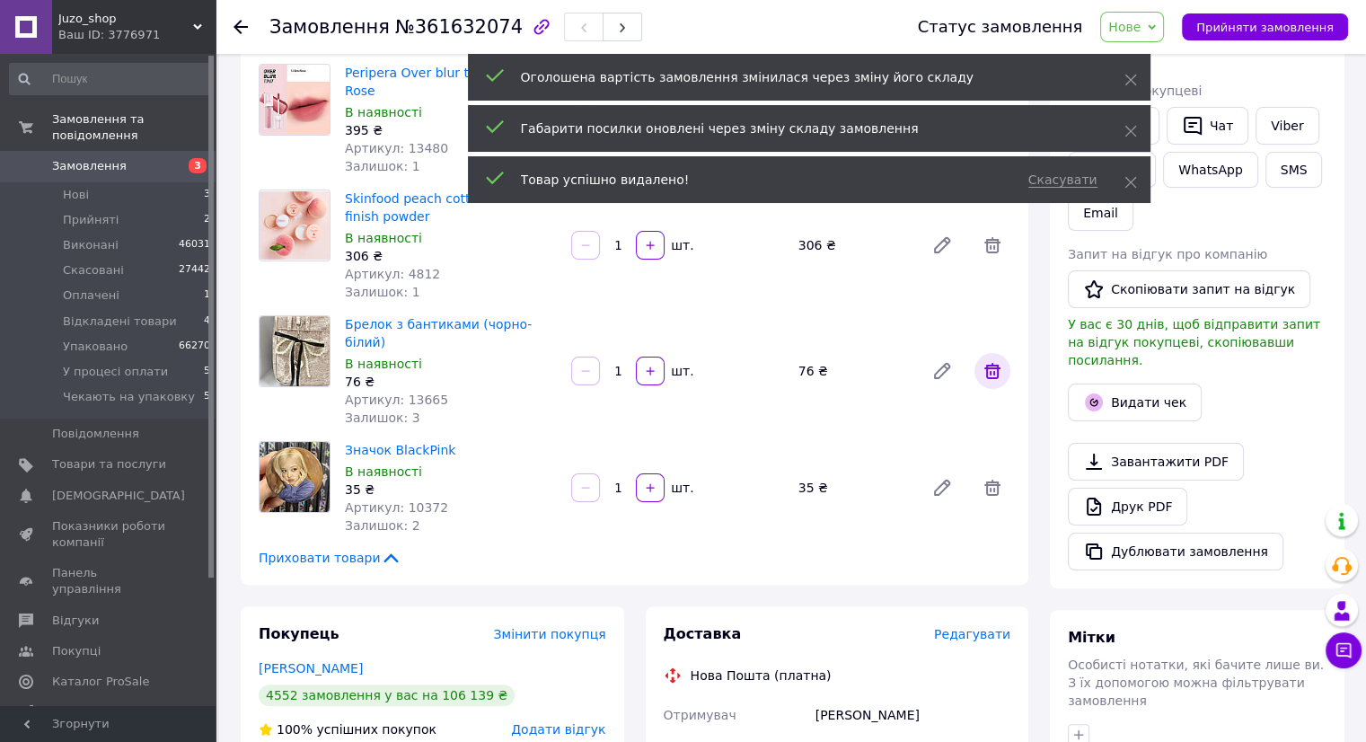
click at [989, 360] on icon at bounding box center [992, 371] width 22 height 22
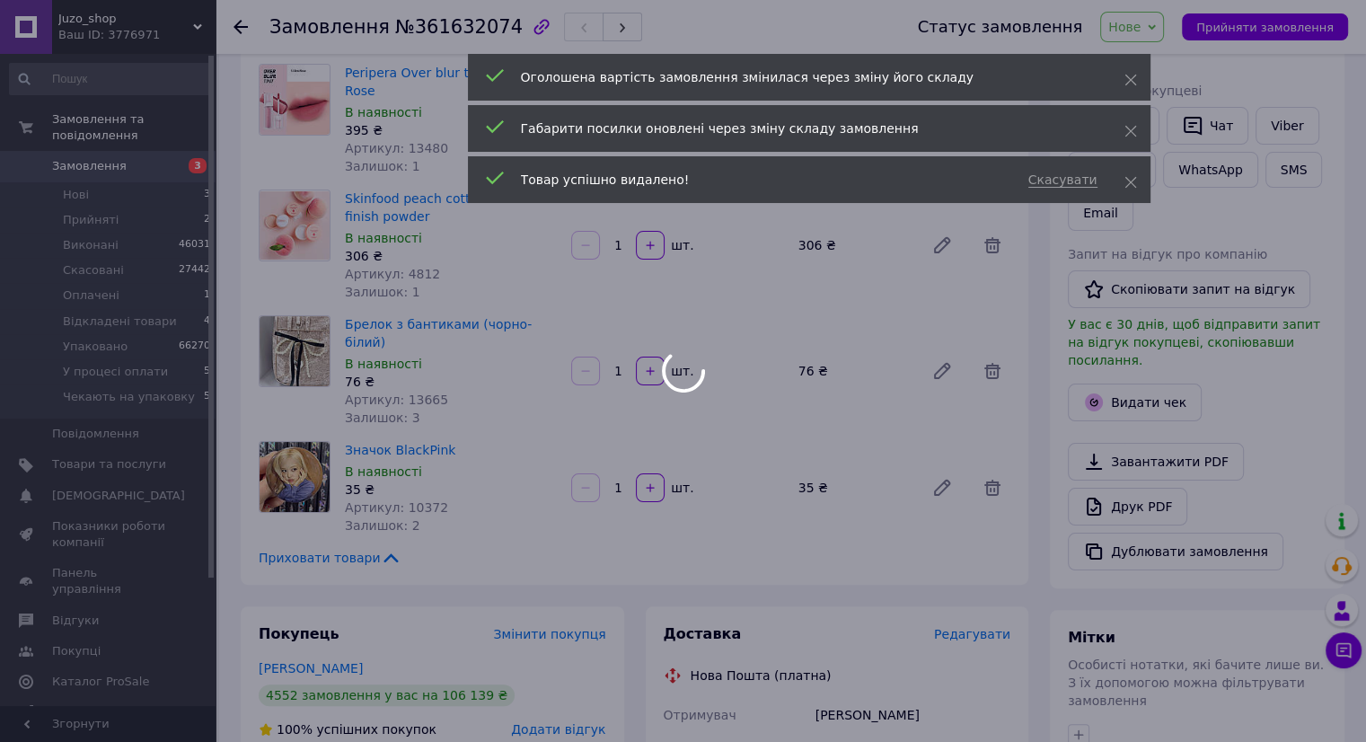
click at [991, 446] on div at bounding box center [683, 371] width 1366 height 742
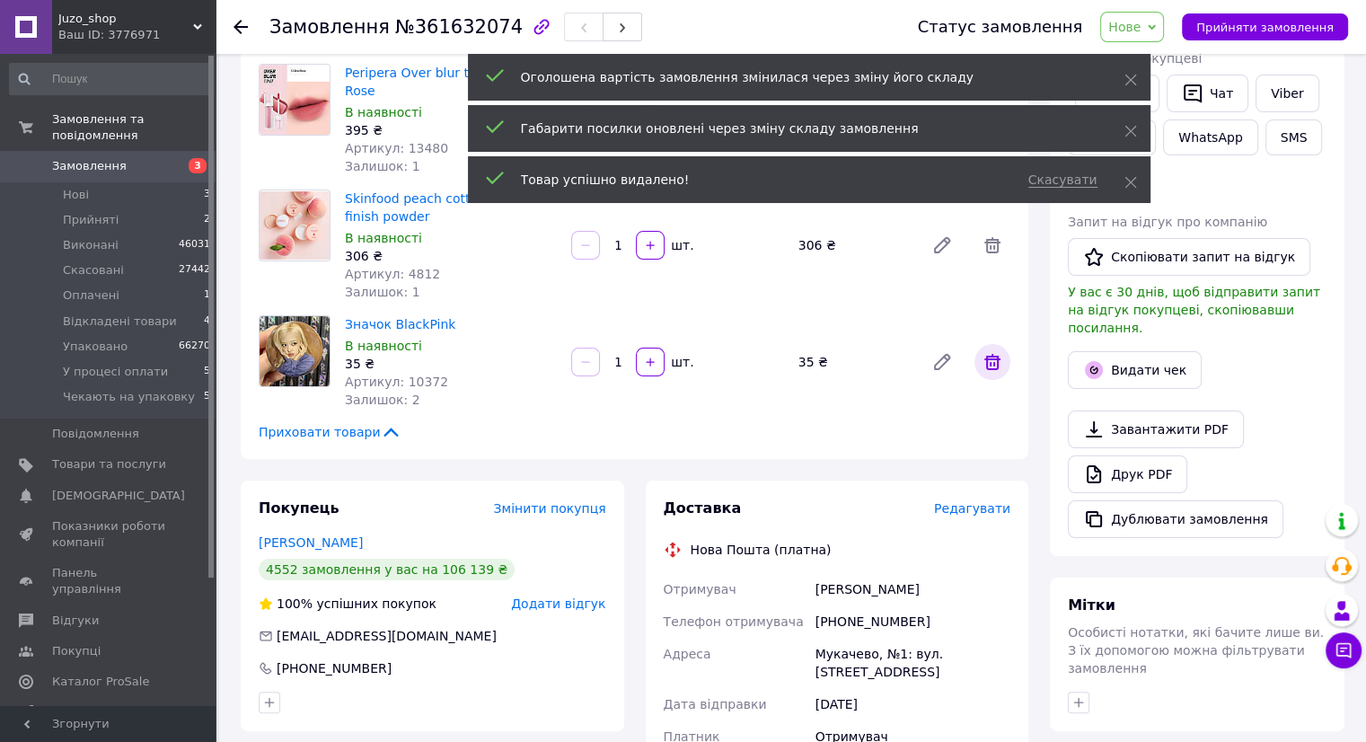
click at [1002, 351] on icon at bounding box center [992, 362] width 22 height 22
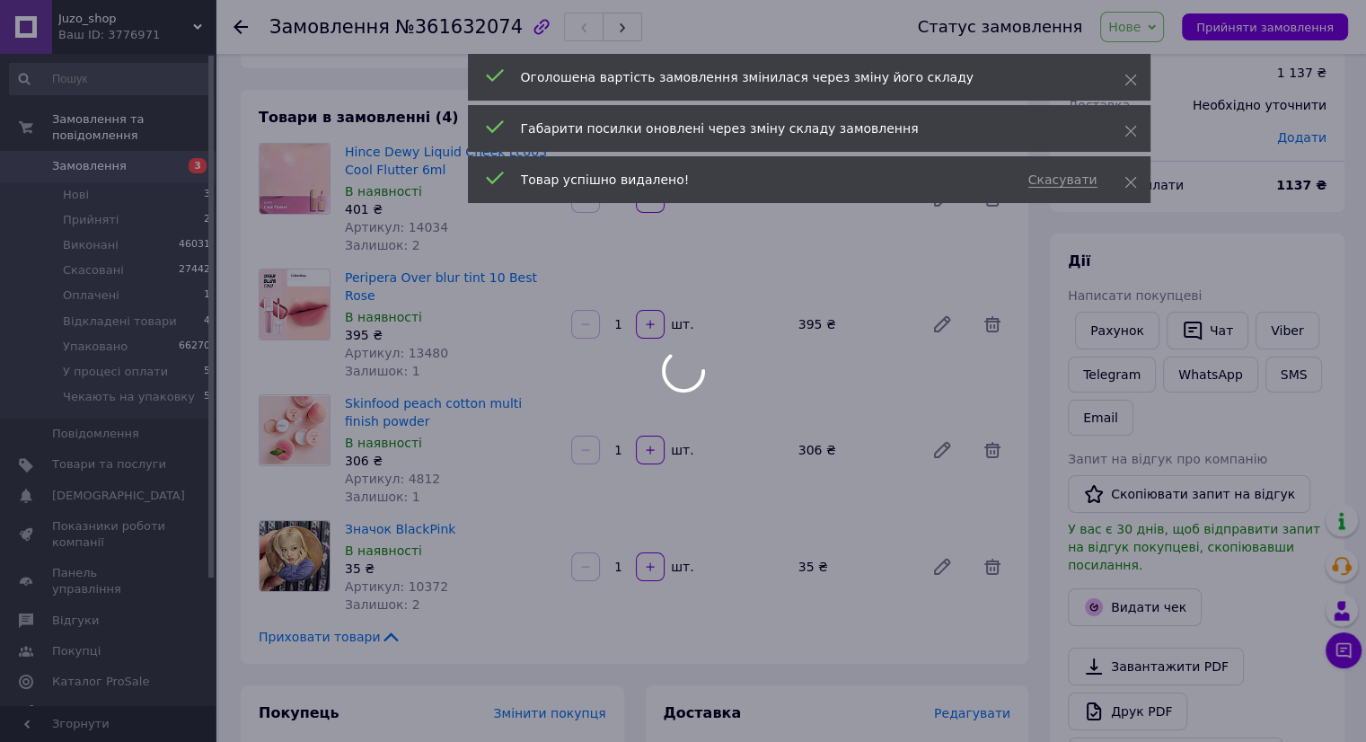
scroll to position [0, 0]
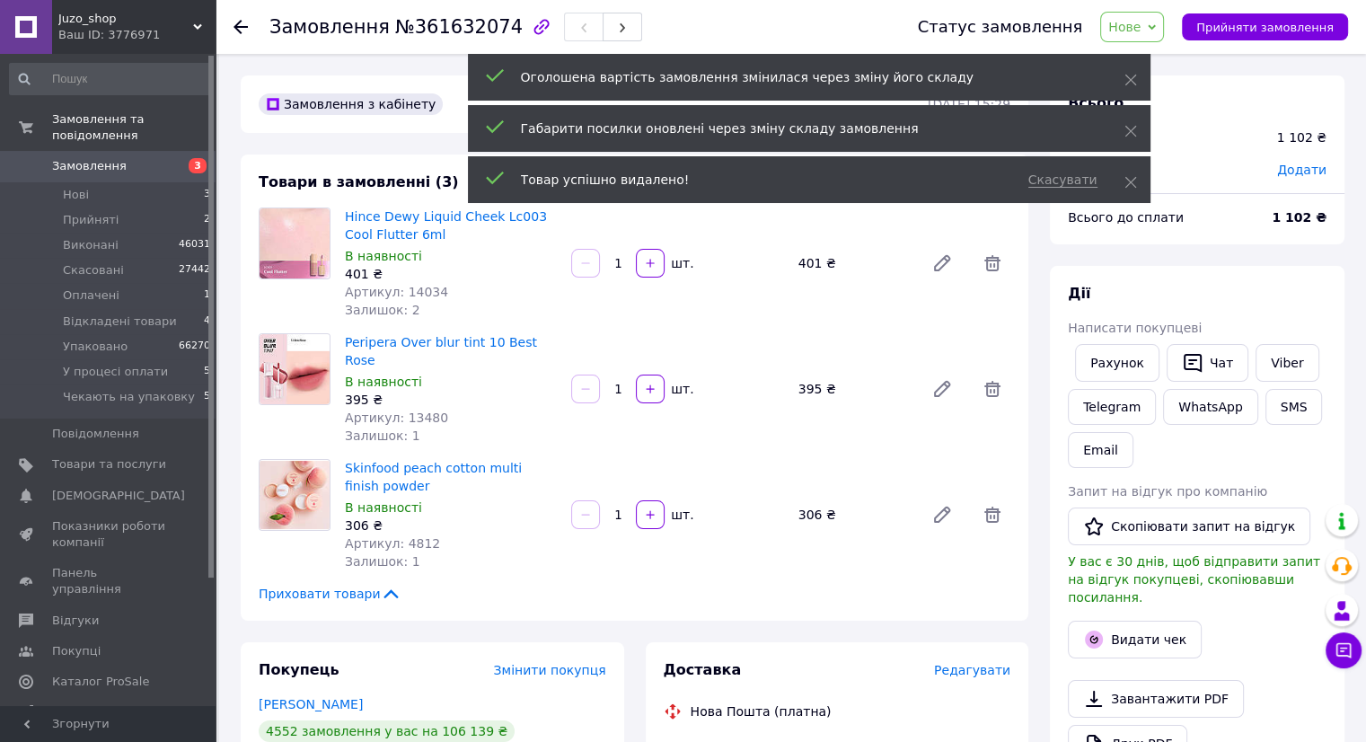
click at [1140, 34] on span "Нове" at bounding box center [1124, 27] width 32 height 14
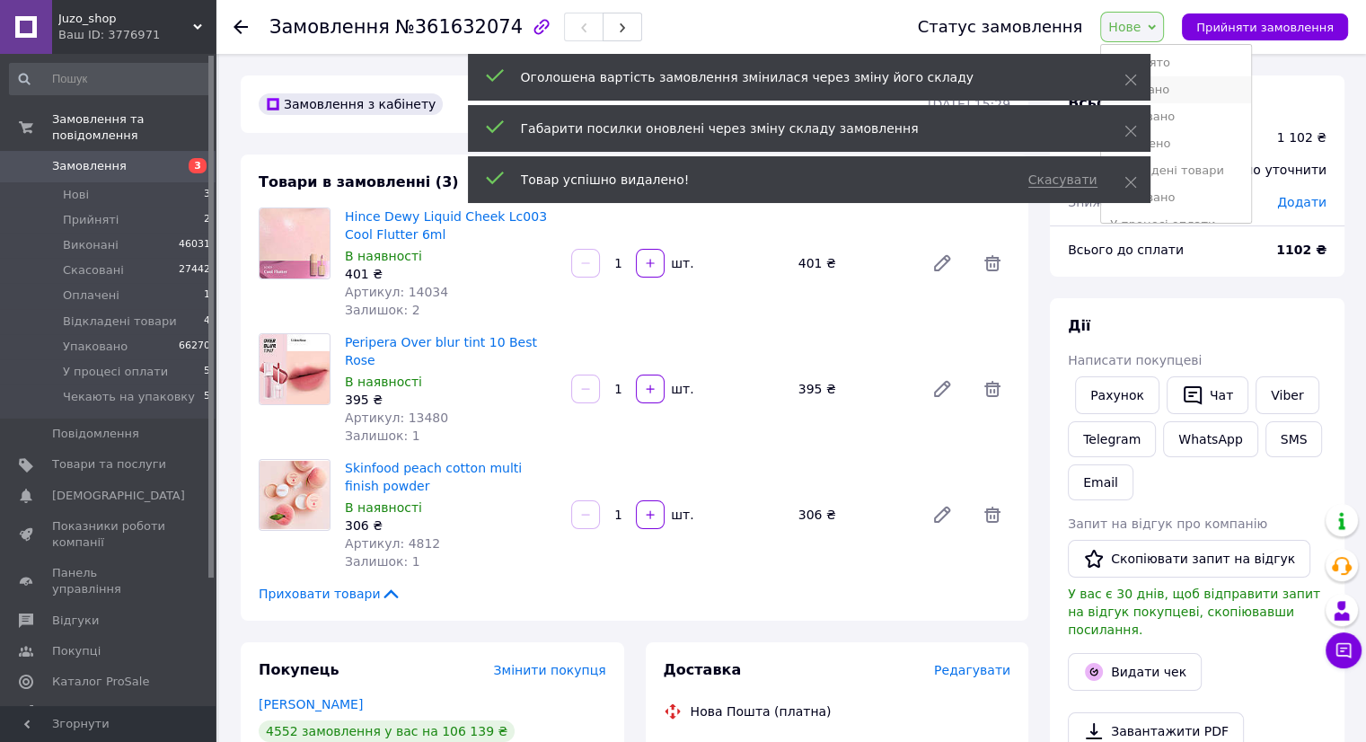
click at [1196, 96] on li "Виконано" at bounding box center [1176, 89] width 150 height 27
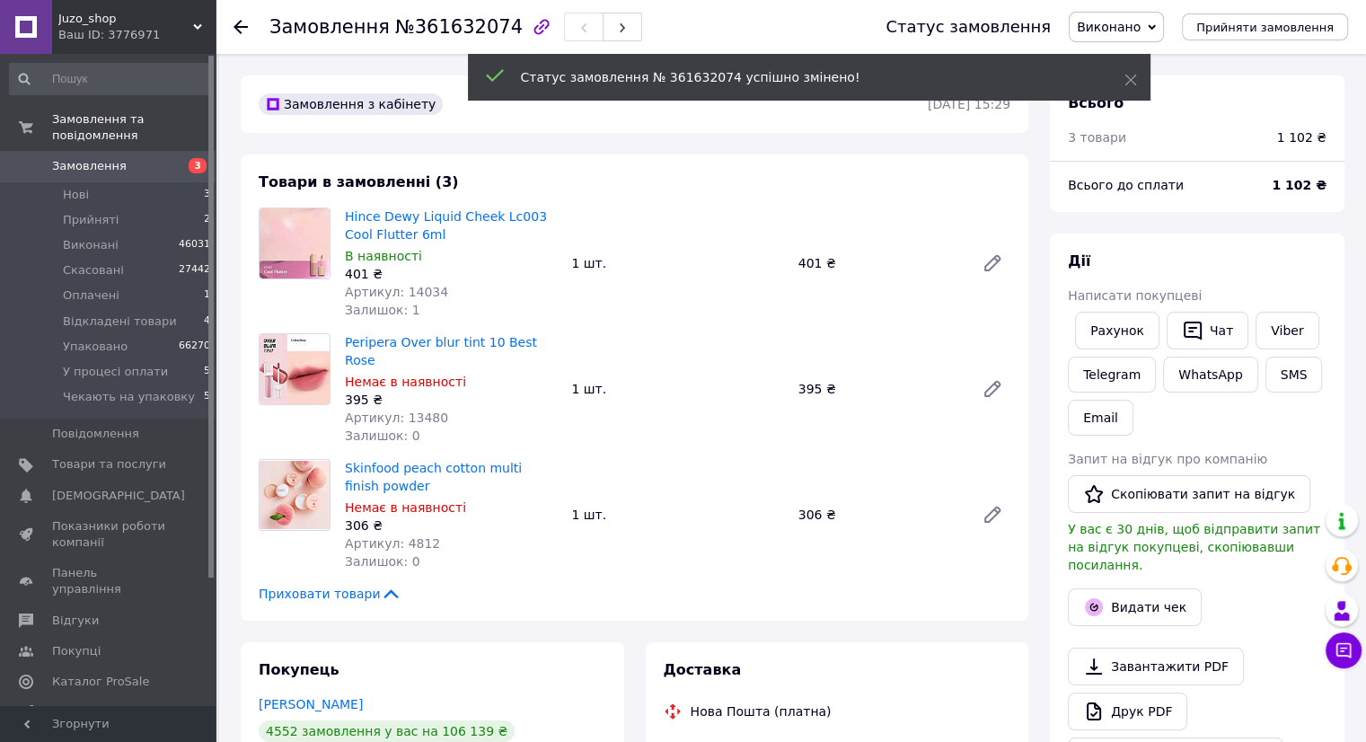
click at [154, 158] on span "Замовлення" at bounding box center [109, 166] width 114 height 16
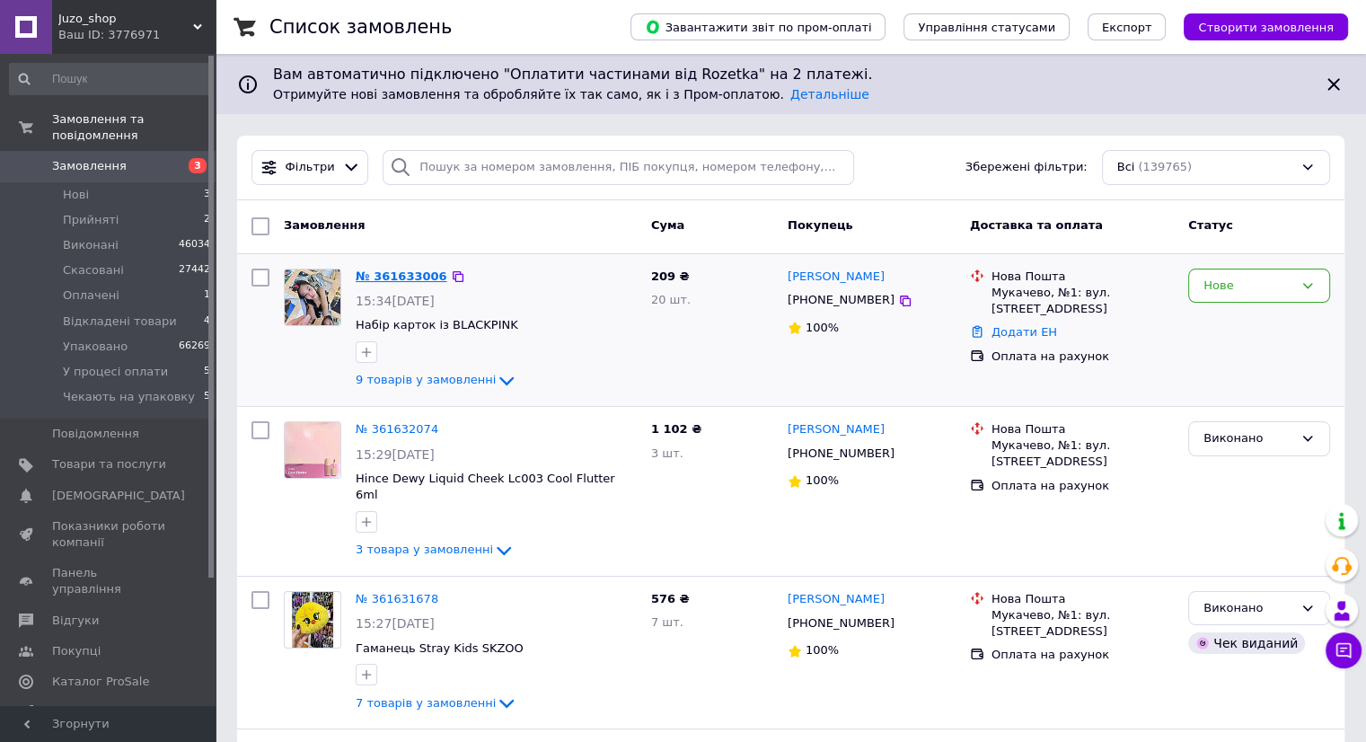
click at [401, 280] on link "№ 361633006" at bounding box center [402, 275] width 92 height 13
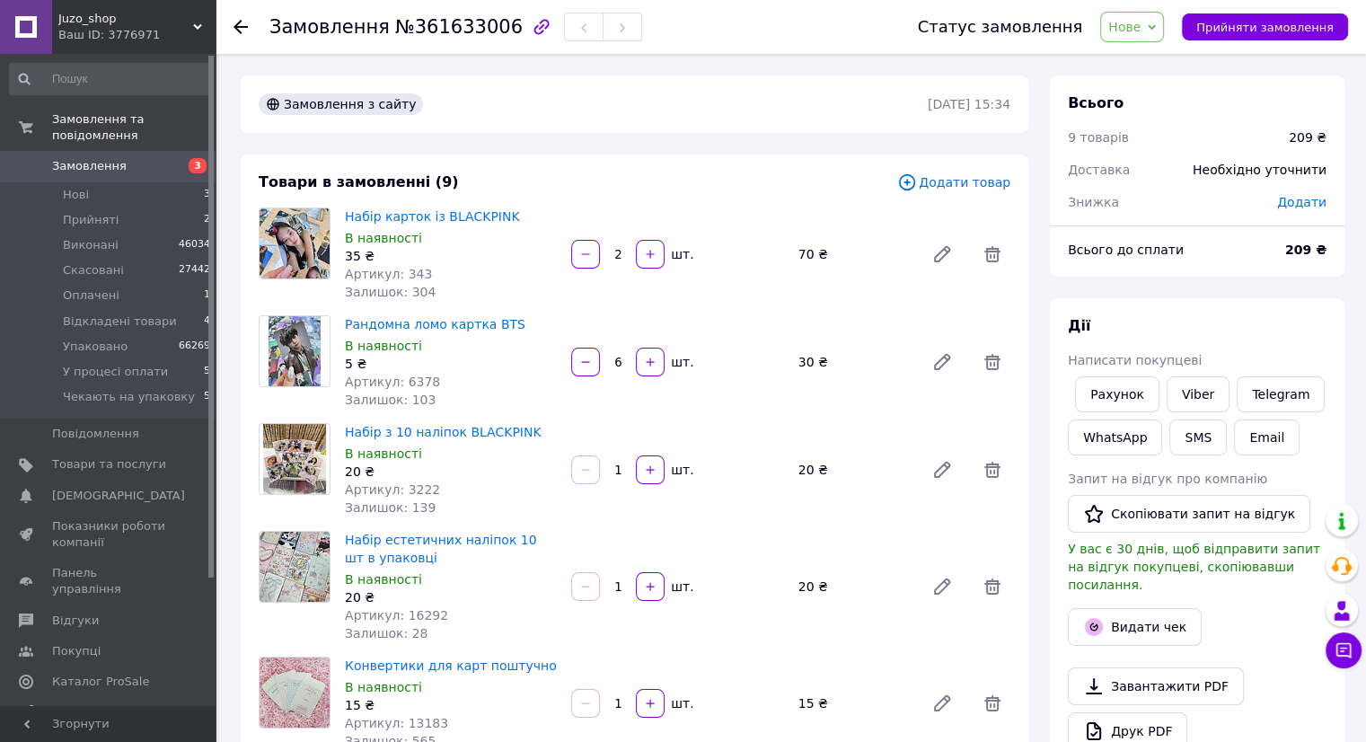
drag, startPoint x: 1164, startPoint y: 17, endPoint x: 1160, endPoint y: 47, distance: 29.8
click at [1163, 18] on span "Нове" at bounding box center [1132, 27] width 64 height 31
click at [1163, 82] on li "Виконано" at bounding box center [1176, 89] width 150 height 27
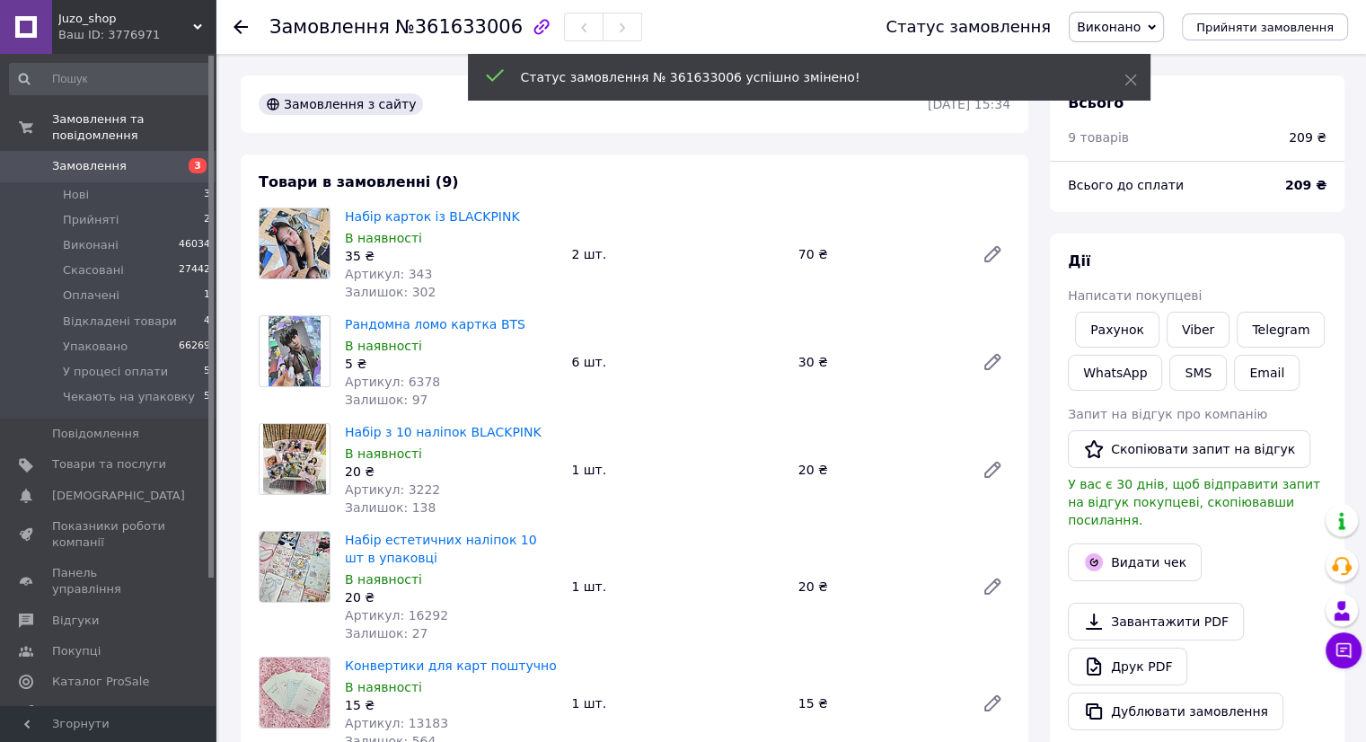
drag, startPoint x: 167, startPoint y: 151, endPoint x: 197, endPoint y: 140, distance: 31.5
click at [167, 158] on span "3" at bounding box center [190, 166] width 49 height 16
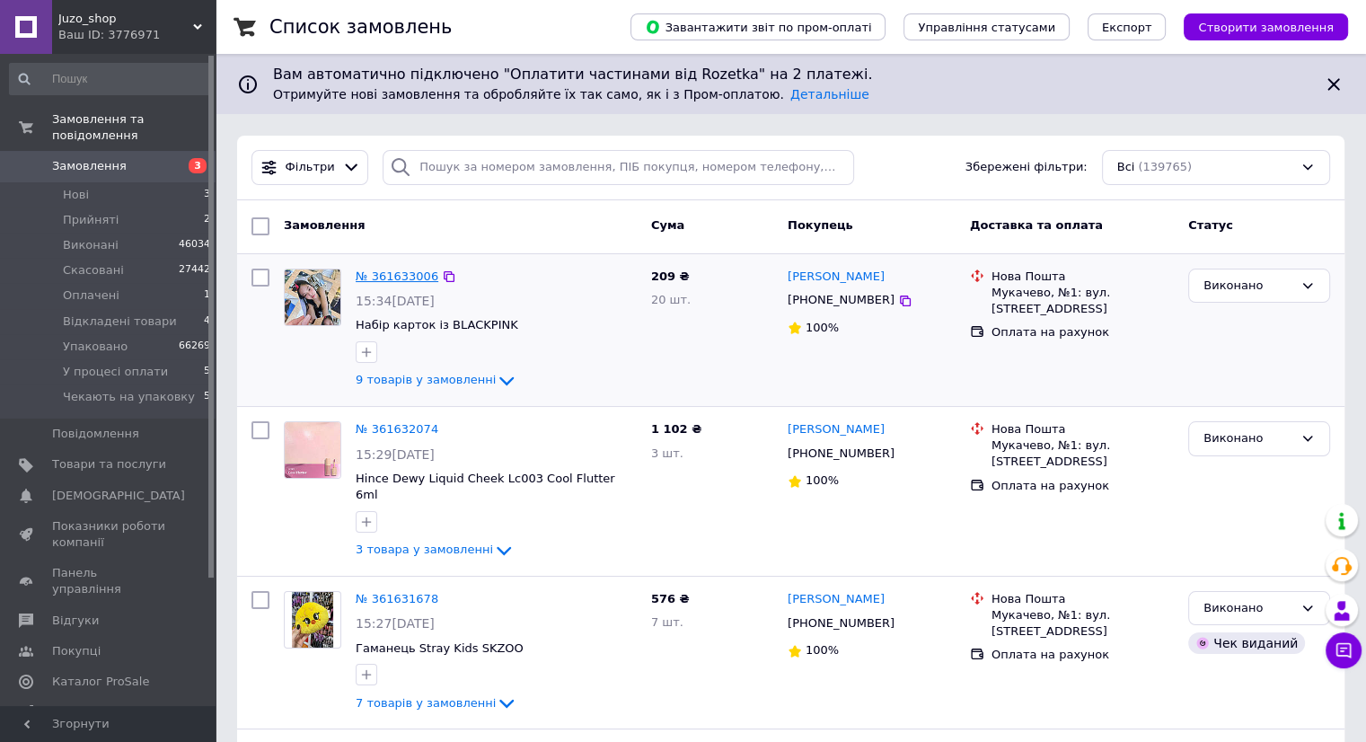
click at [384, 276] on link "№ 361633006" at bounding box center [397, 275] width 83 height 13
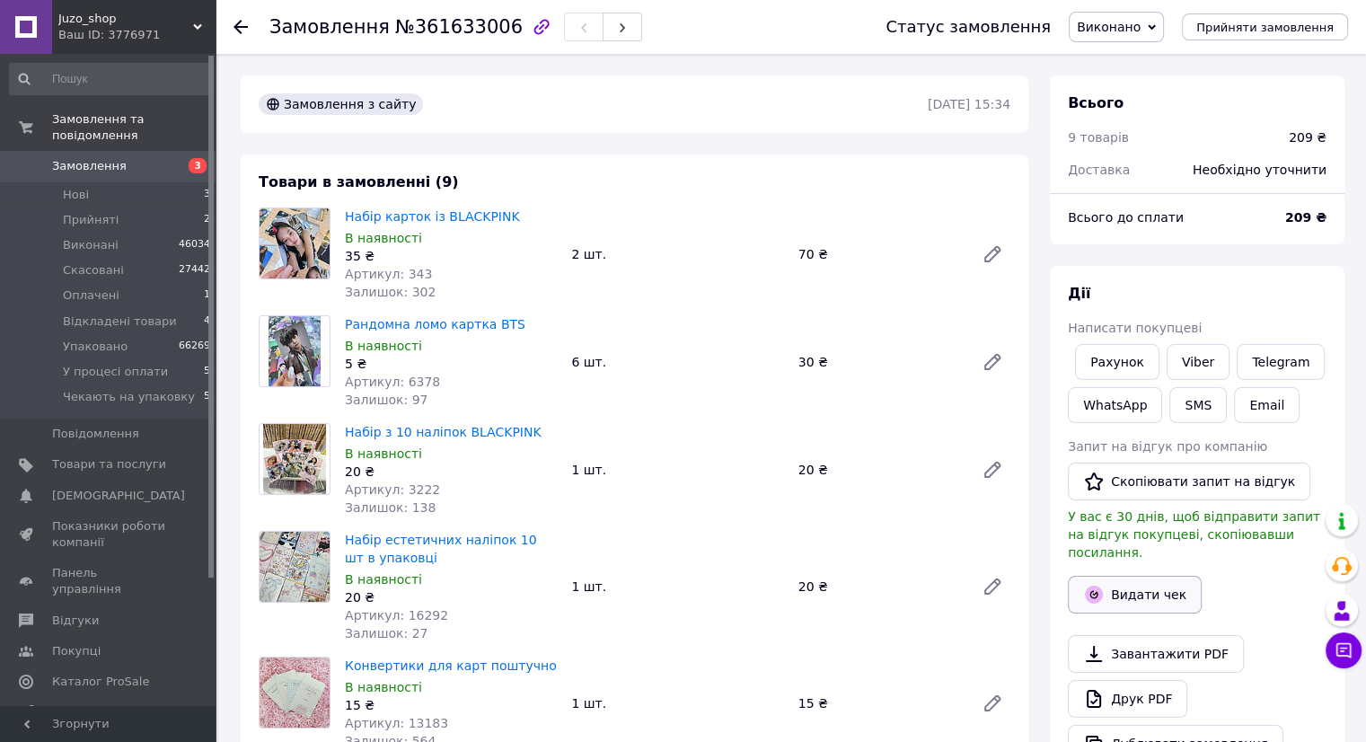
click at [1129, 575] on button "Видати чек" at bounding box center [1134, 594] width 134 height 38
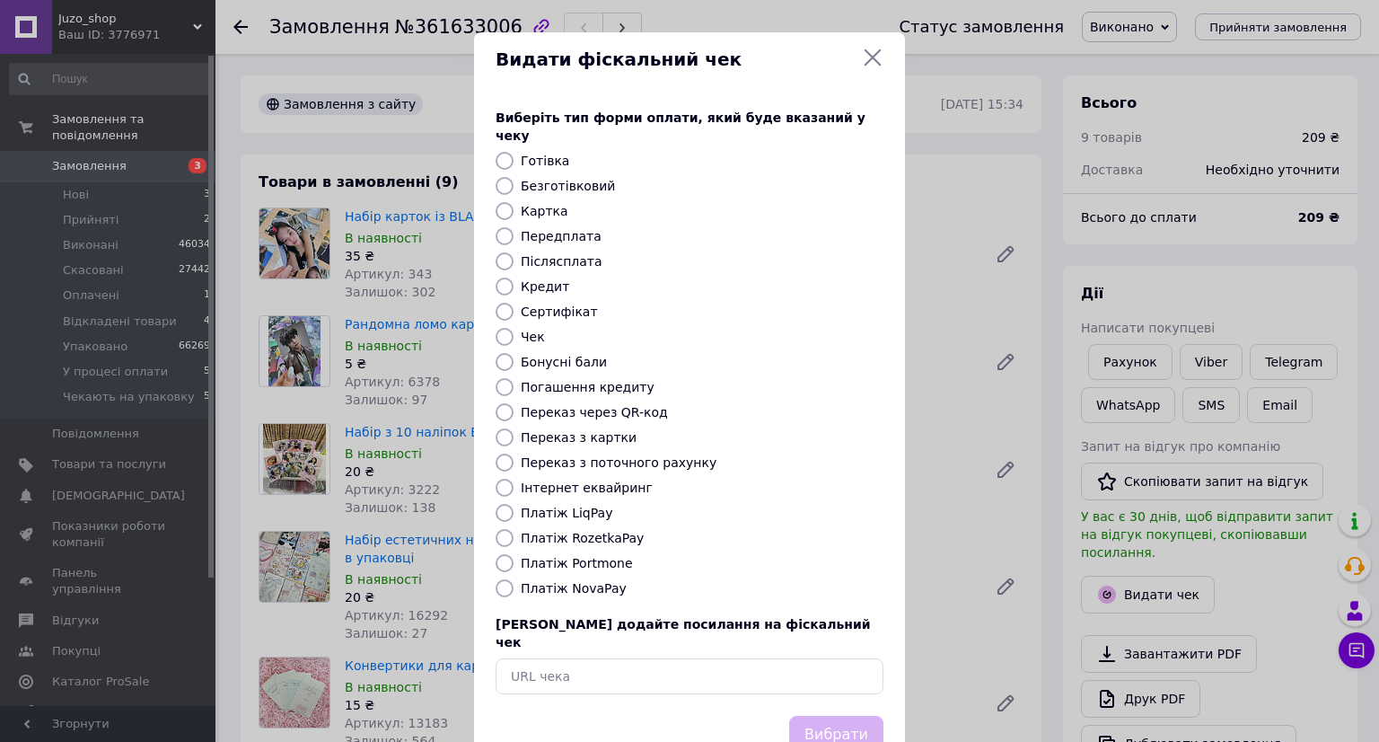
click at [524, 204] on label "Картка" at bounding box center [545, 211] width 48 height 14
click at [514, 202] on input "Картка" at bounding box center [505, 211] width 18 height 18
radio input "true"
click at [819, 716] on button "Вибрати" at bounding box center [836, 735] width 94 height 39
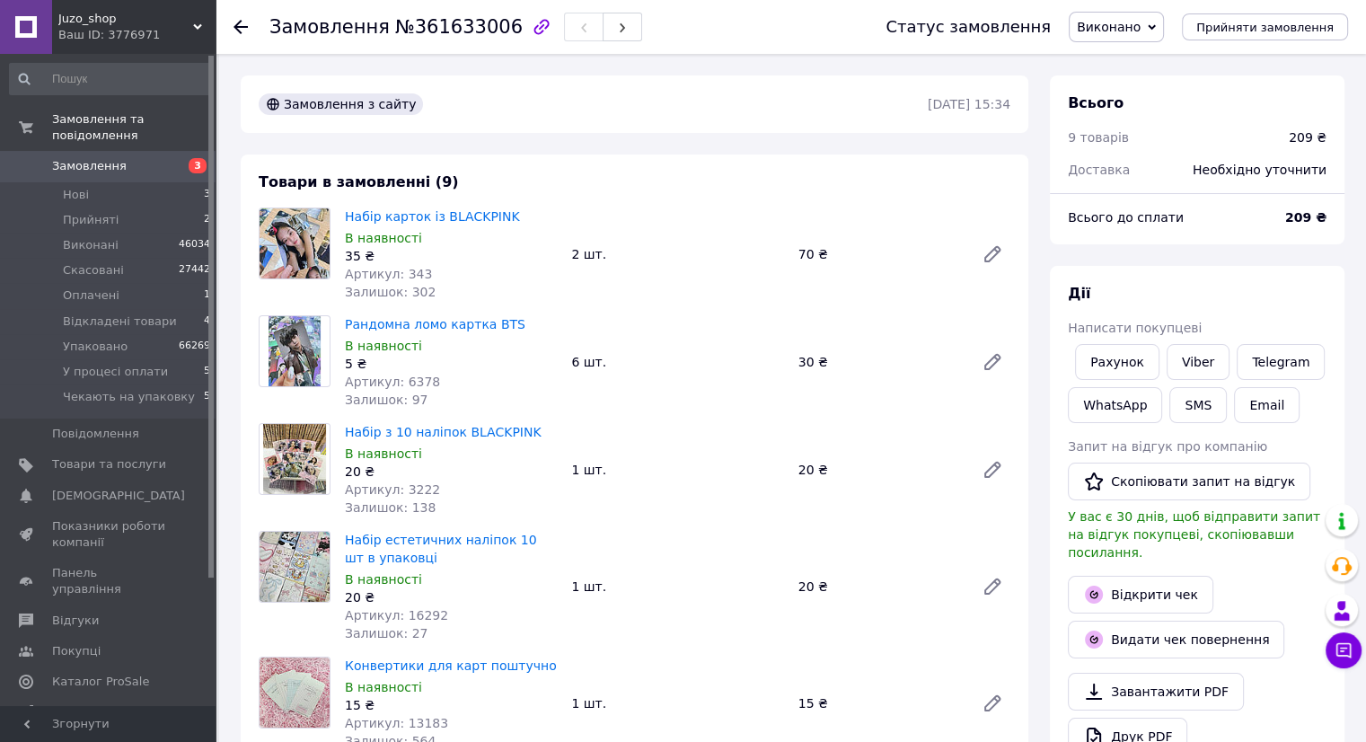
click at [147, 158] on span "Замовлення" at bounding box center [109, 166] width 114 height 16
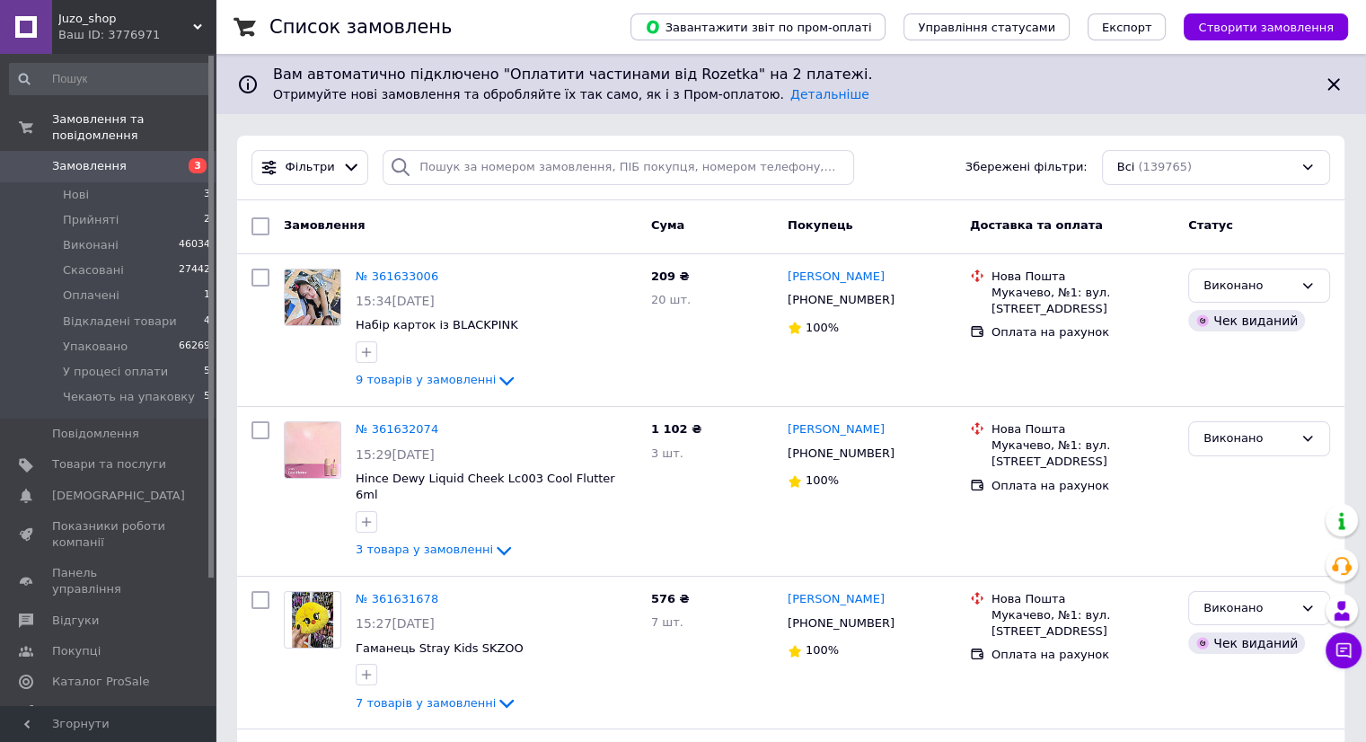
click at [74, 158] on span "Замовлення" at bounding box center [89, 166] width 75 height 16
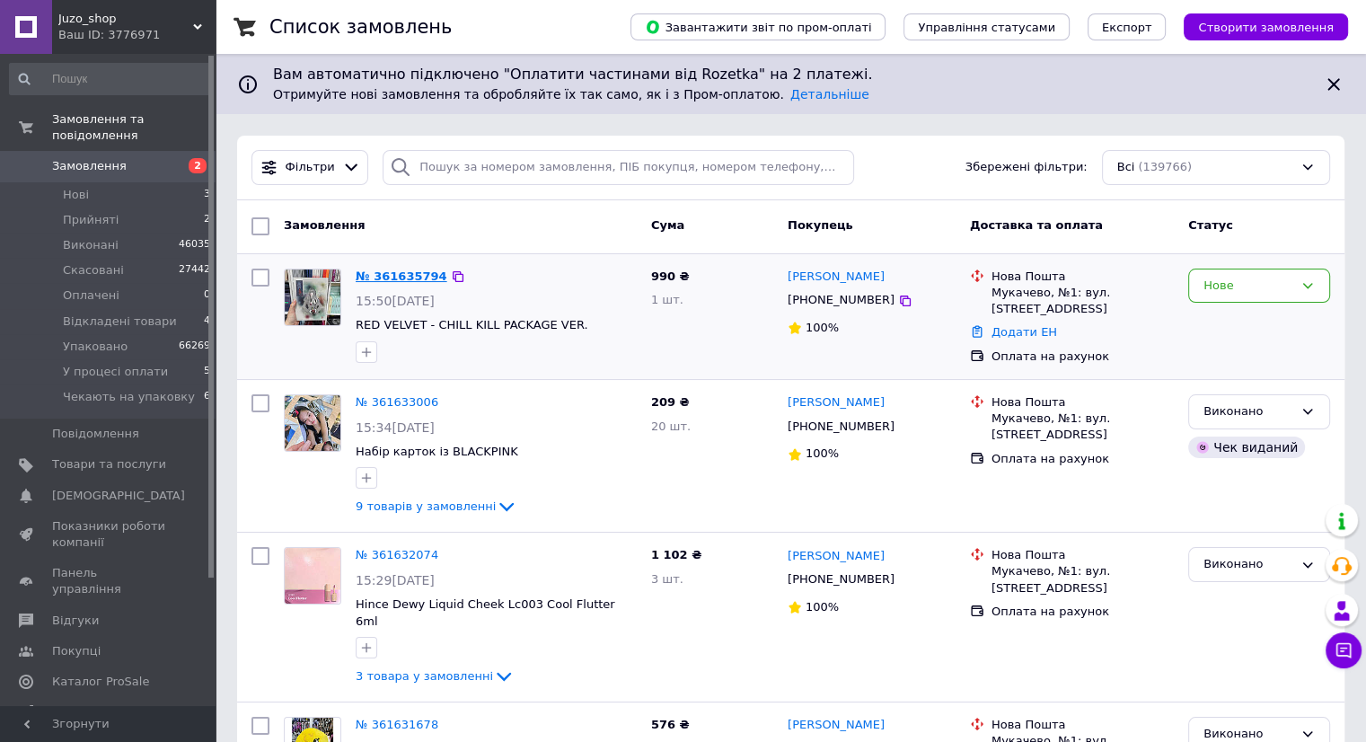
click at [402, 276] on link "№ 361635794" at bounding box center [402, 275] width 92 height 13
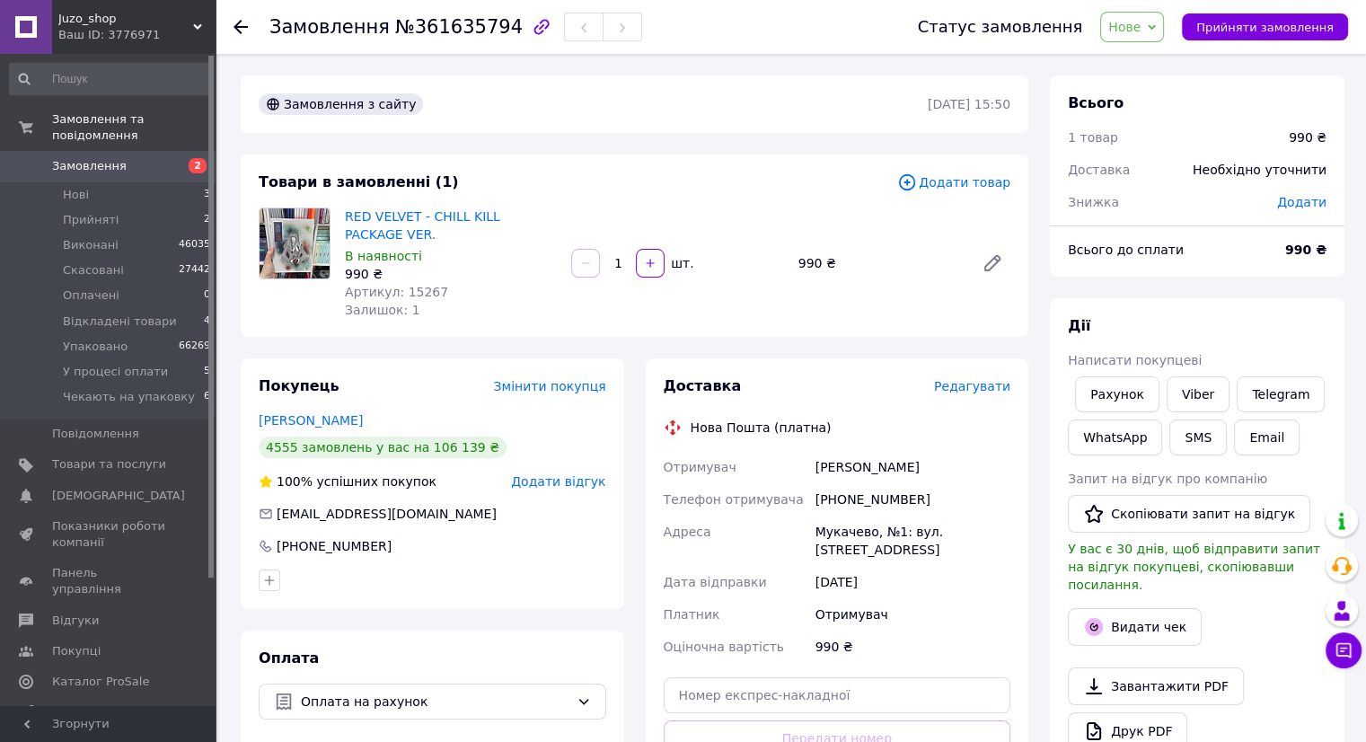
click at [1300, 200] on span "Додати" at bounding box center [1301, 202] width 49 height 14
click at [1191, 297] on div "₴" at bounding box center [1218, 275] width 187 height 50
click at [1186, 280] on input "text" at bounding box center [1178, 275] width 106 height 36
type input "111"
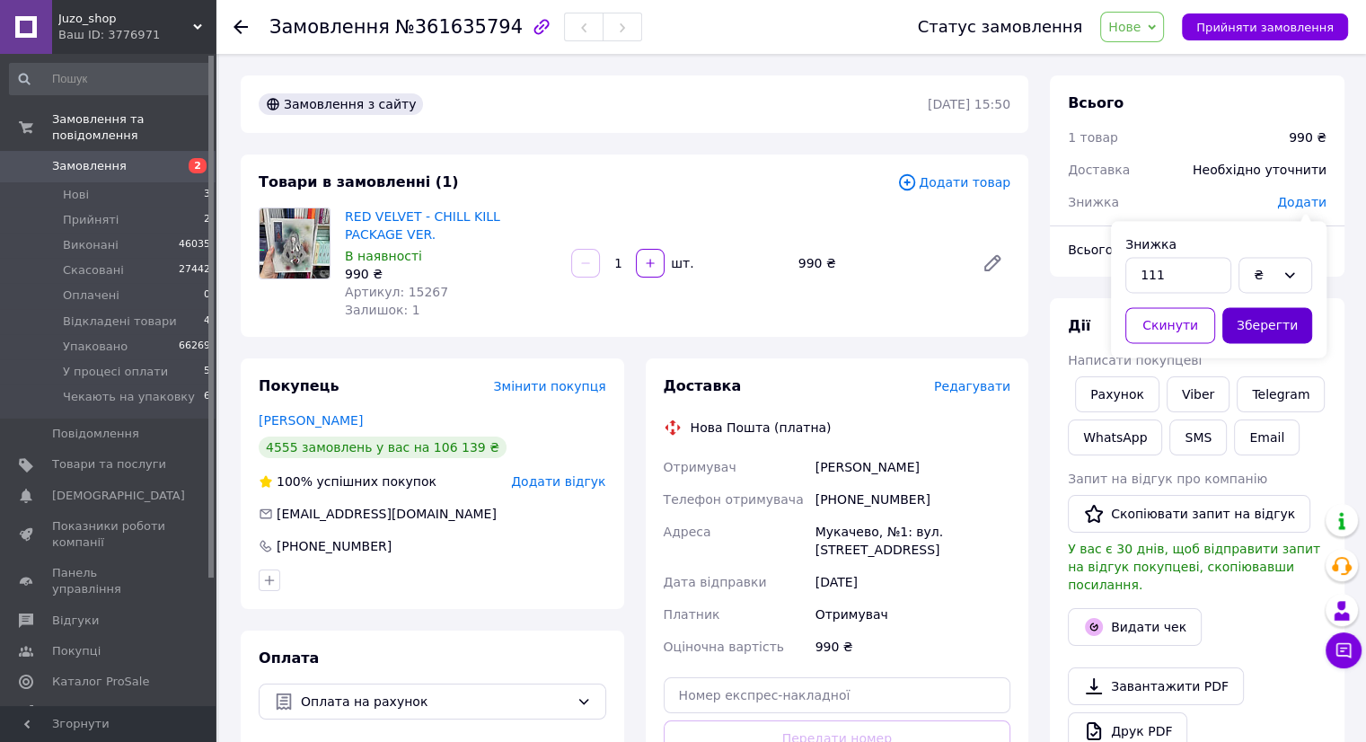
click at [1266, 325] on button "Зберегти" at bounding box center [1267, 325] width 90 height 36
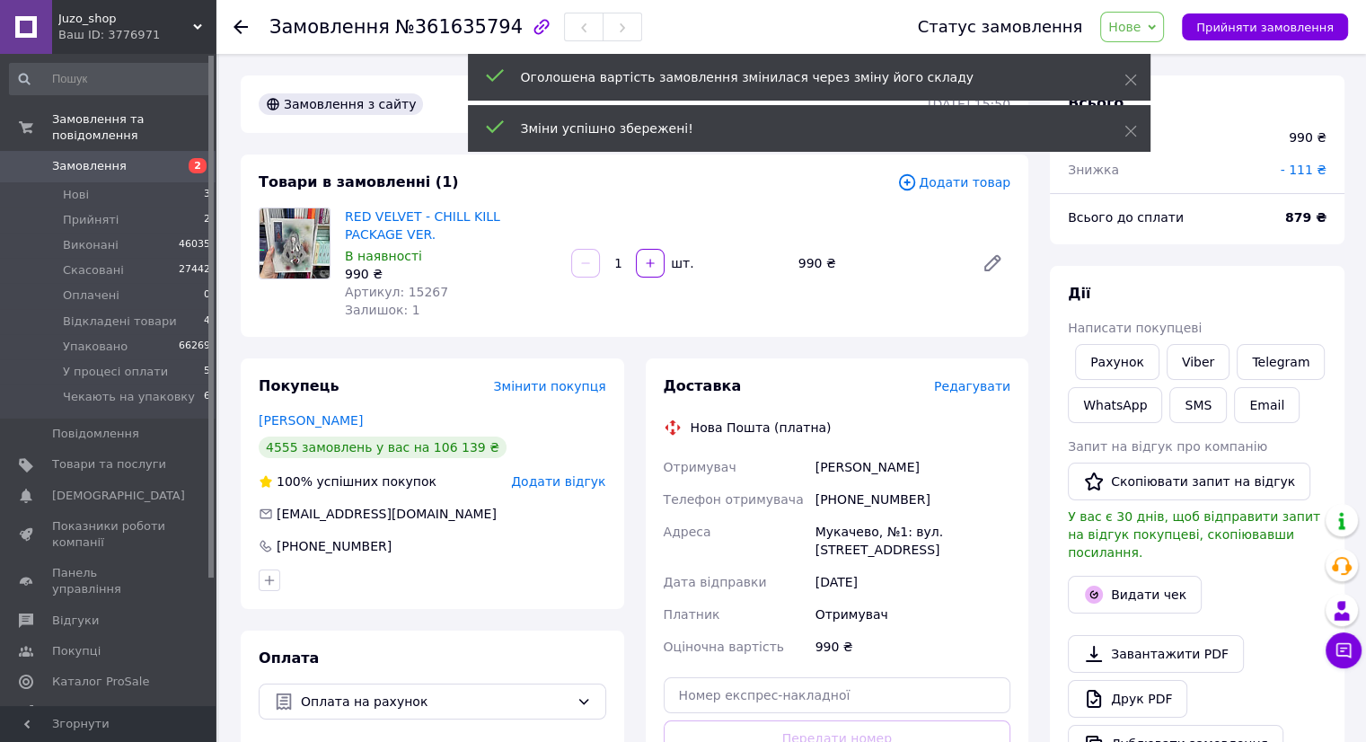
click at [1155, 25] on icon at bounding box center [1151, 27] width 8 height 8
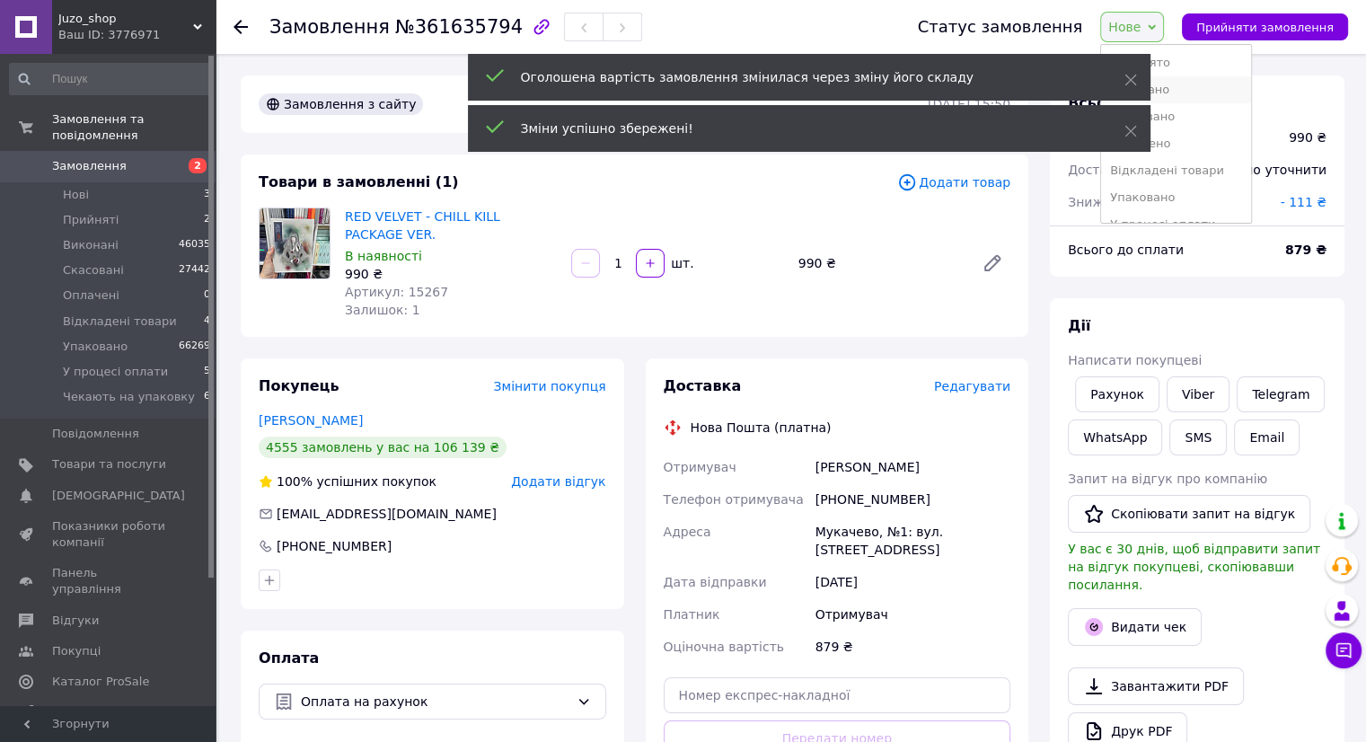
click at [1205, 83] on li "Виконано" at bounding box center [1176, 89] width 150 height 27
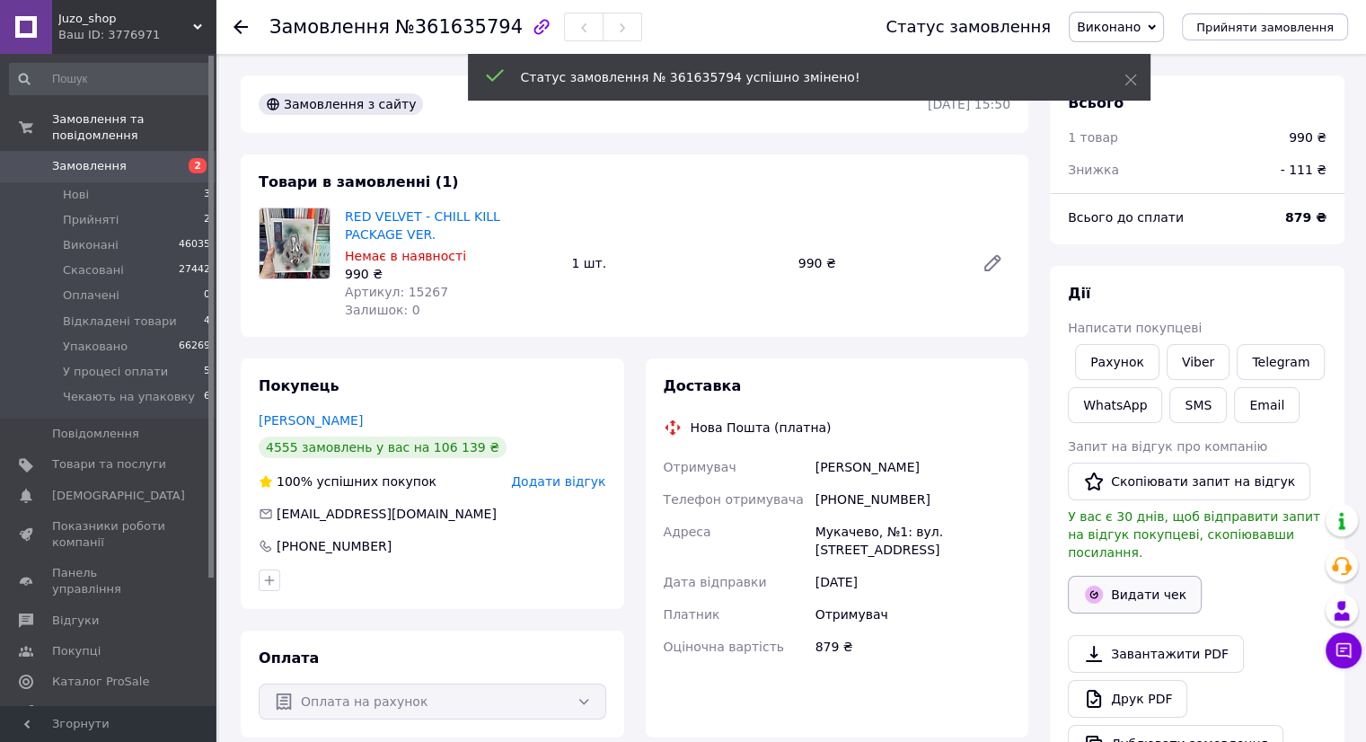
click at [1140, 575] on button "Видати чек" at bounding box center [1134, 594] width 134 height 38
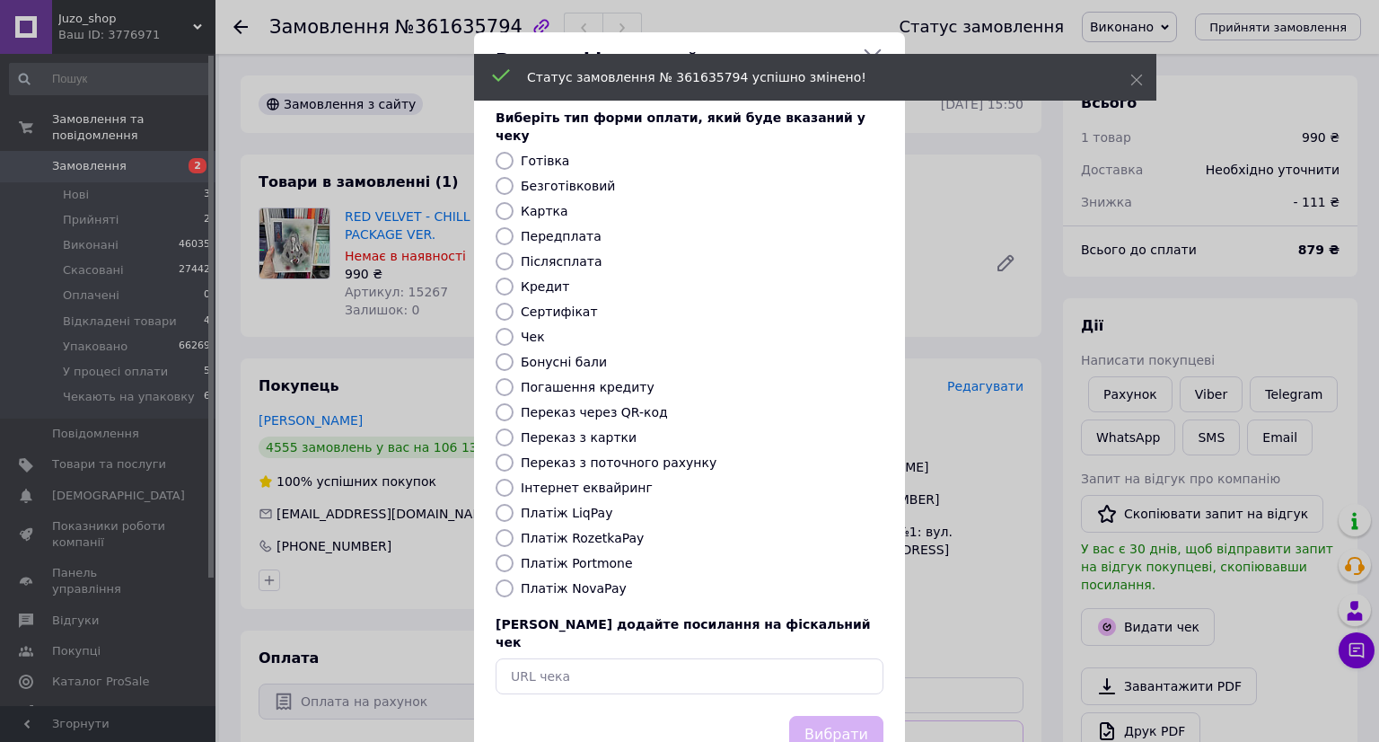
click at [496, 202] on div "Виберіть тип форми оплати, який буде вказаний у чеку Готівка Безготівковий Карт…" at bounding box center [689, 401] width 431 height 628
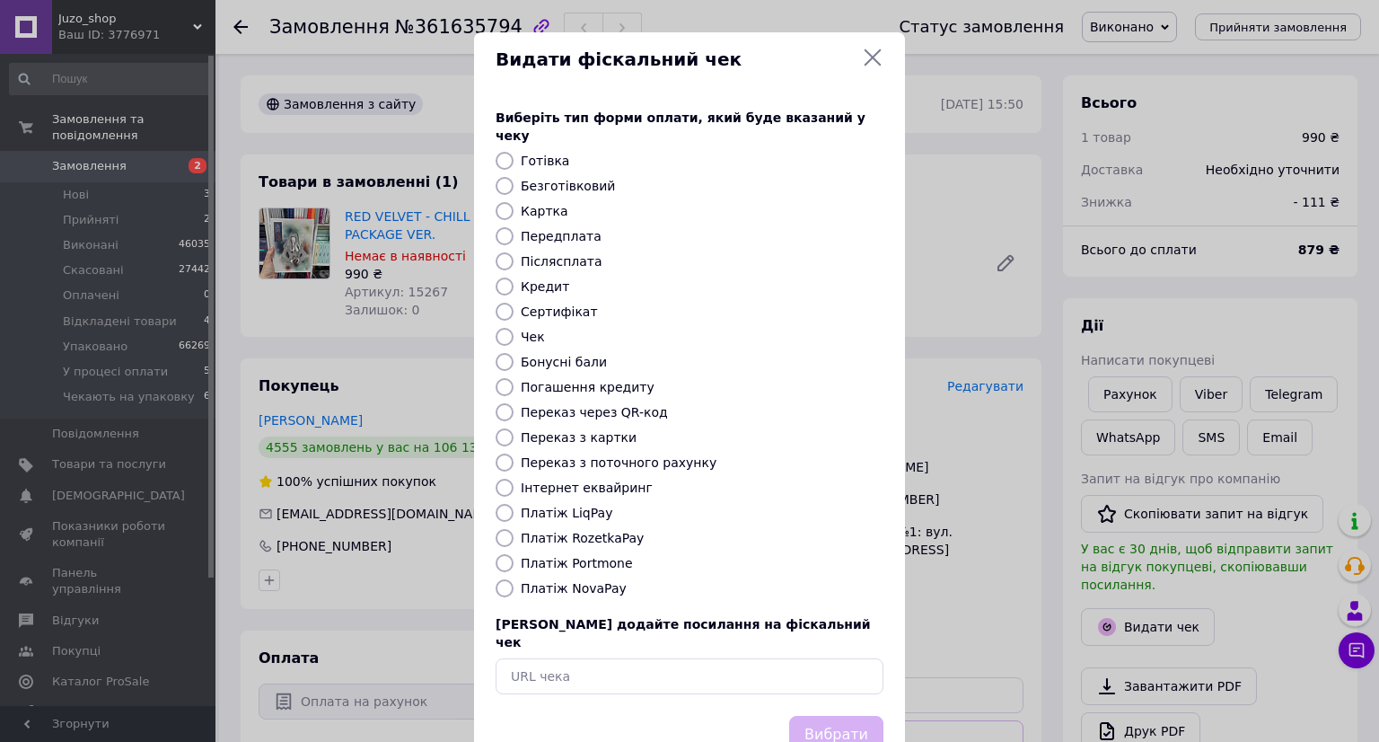
click at [498, 202] on input "Картка" at bounding box center [505, 211] width 18 height 18
radio input "true"
click at [851, 716] on button "Вибрати" at bounding box center [836, 735] width 94 height 39
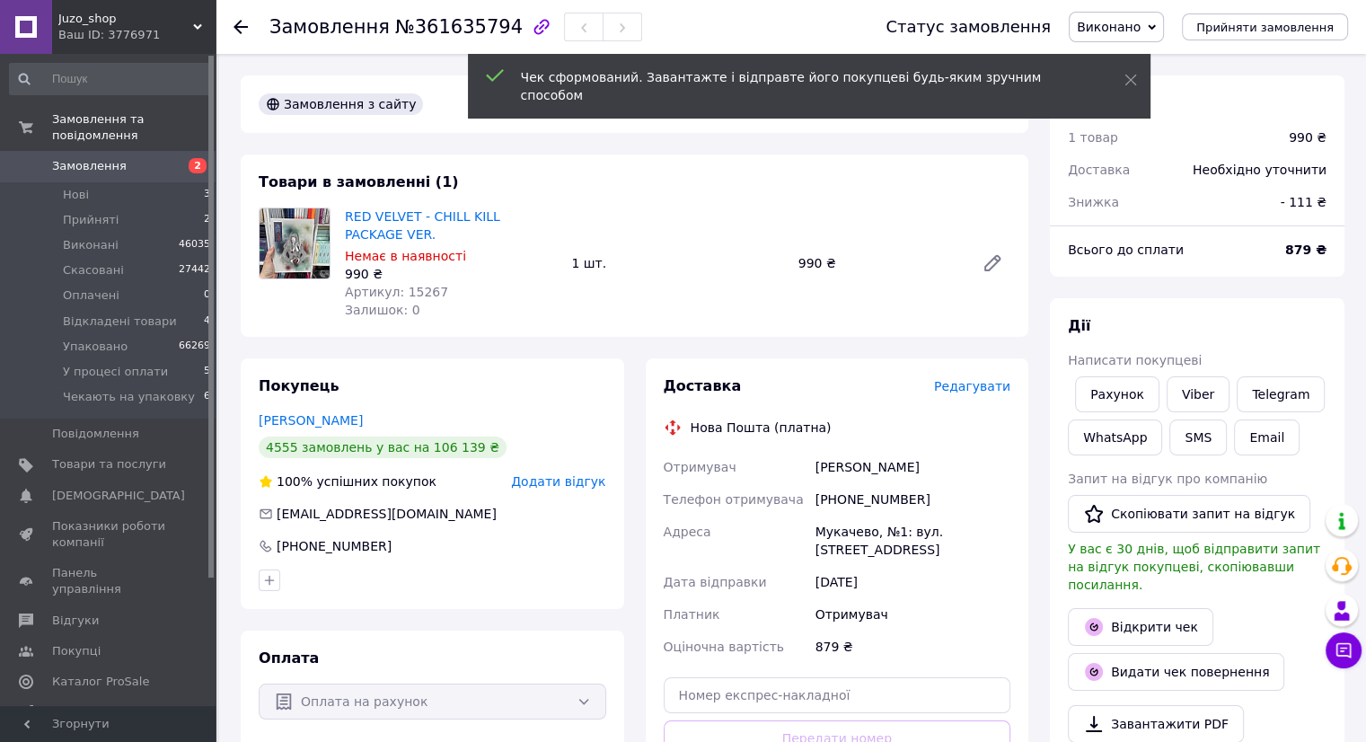
click at [126, 158] on span "Замовлення" at bounding box center [109, 166] width 114 height 16
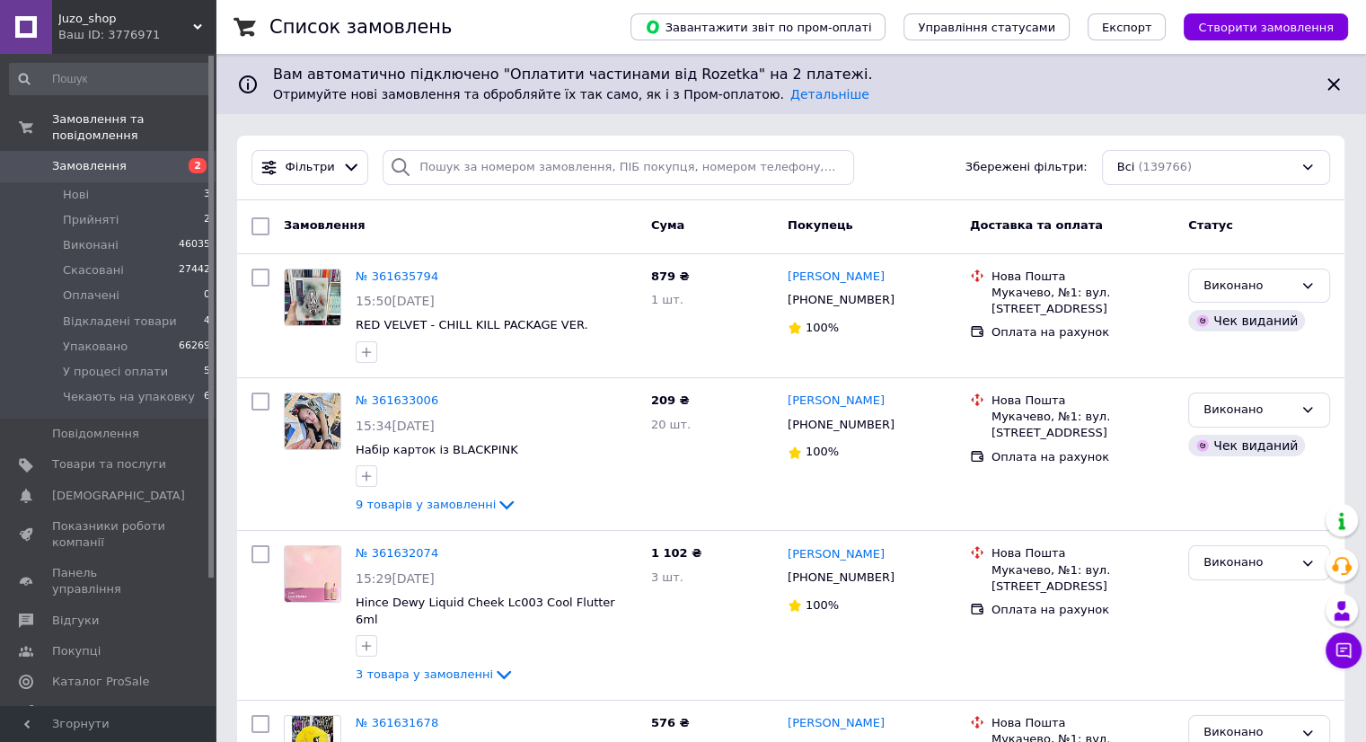
click at [85, 158] on span "Замовлення" at bounding box center [89, 166] width 75 height 16
click at [74, 187] on span "Нові" at bounding box center [76, 195] width 26 height 16
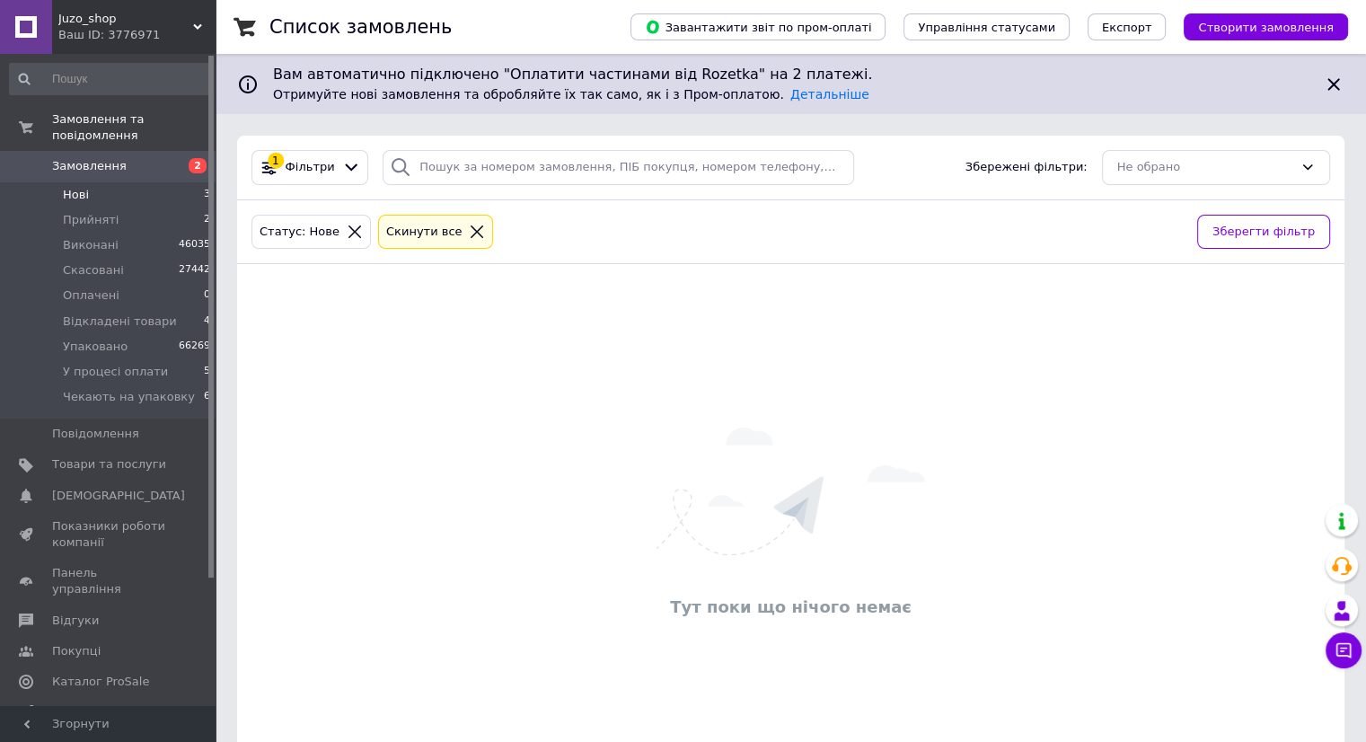
click at [74, 187] on span "Нові" at bounding box center [76, 195] width 26 height 16
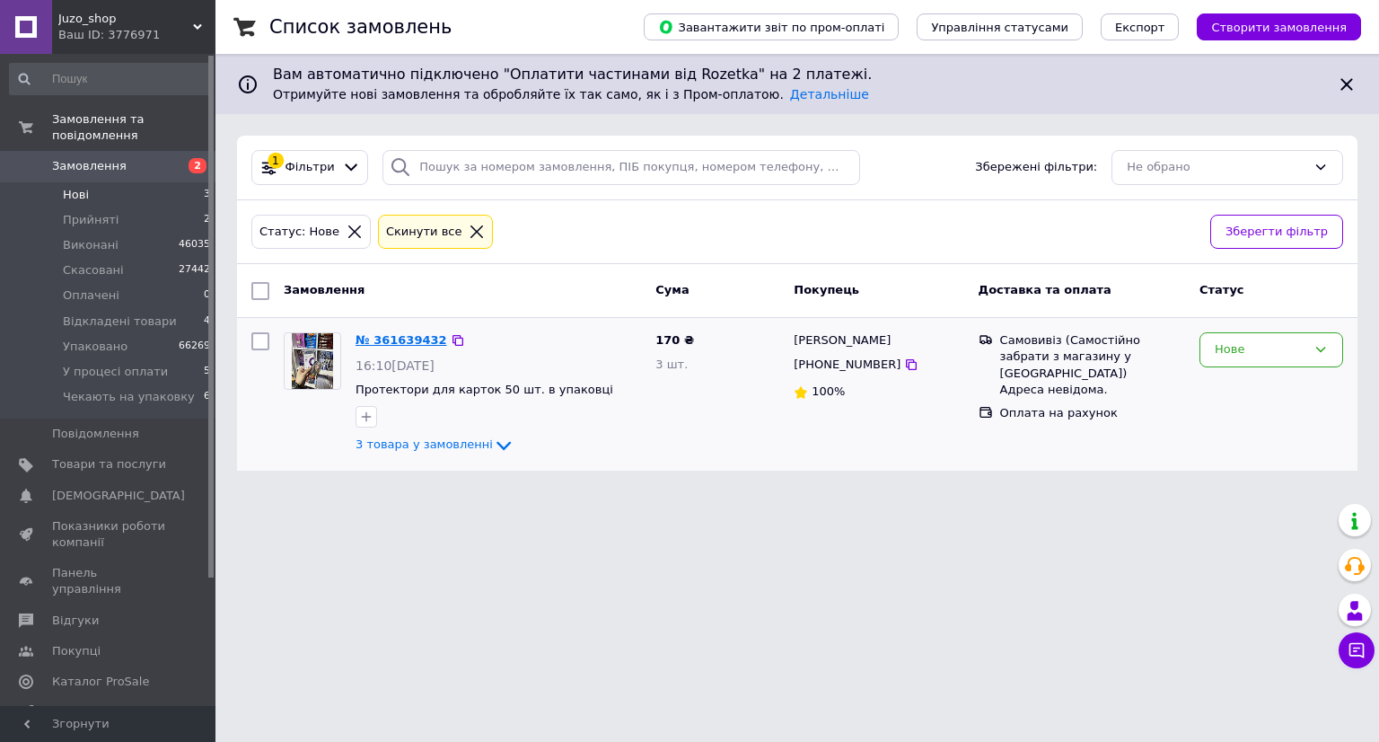
click at [408, 338] on link "№ 361639432" at bounding box center [402, 339] width 92 height 13
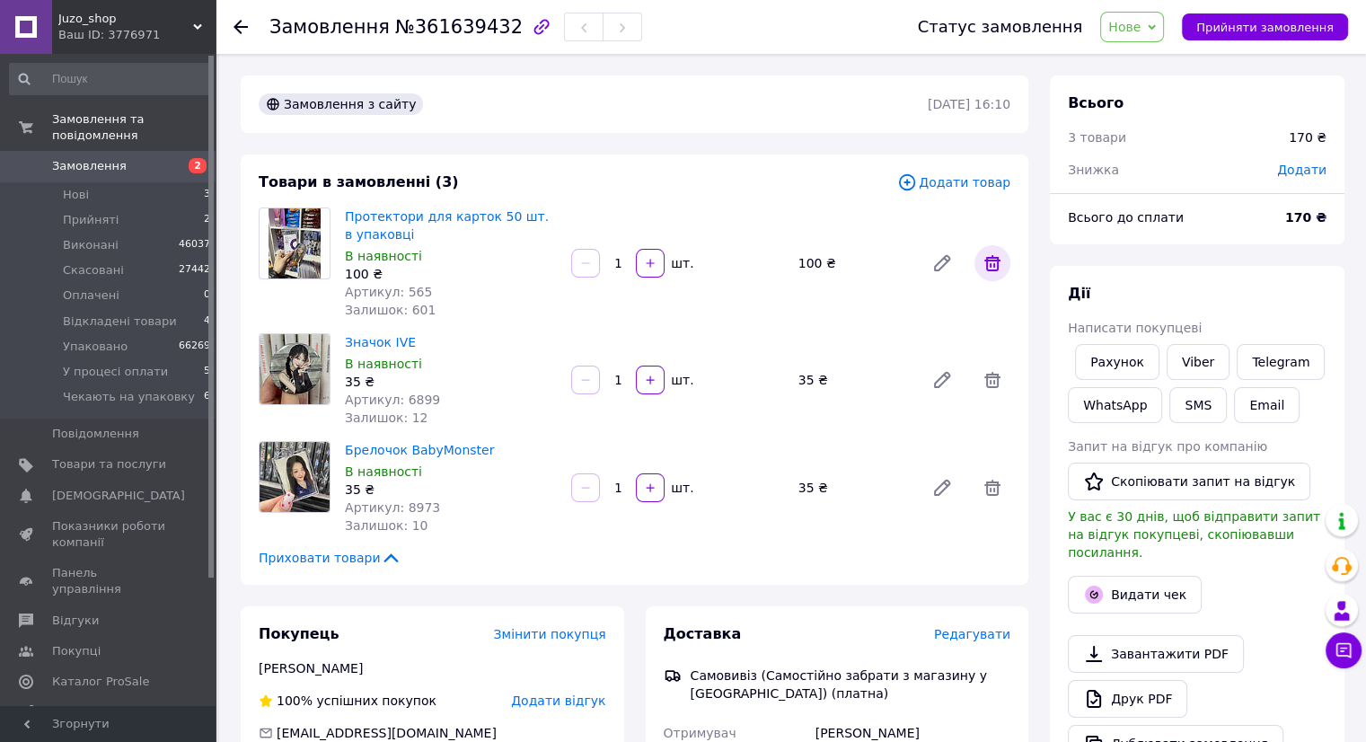
click at [1000, 261] on icon at bounding box center [992, 263] width 22 height 22
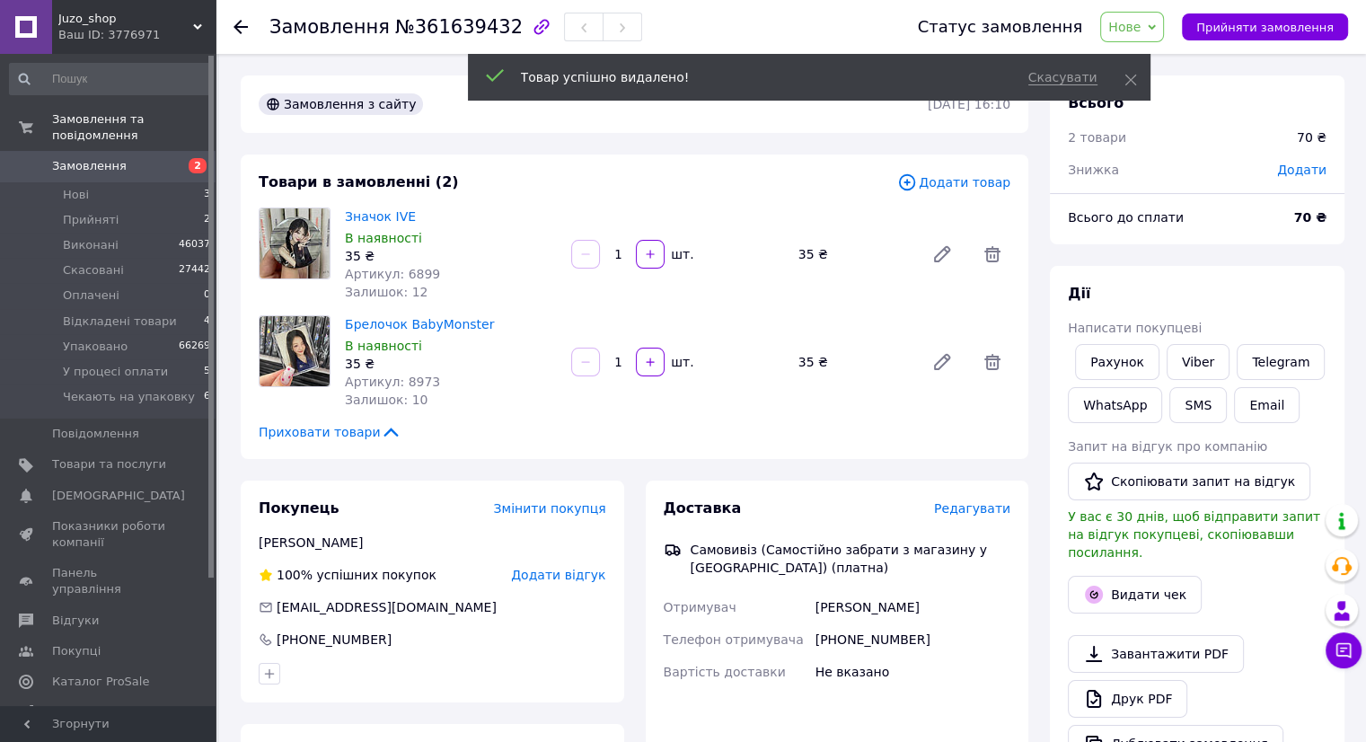
scroll to position [180, 0]
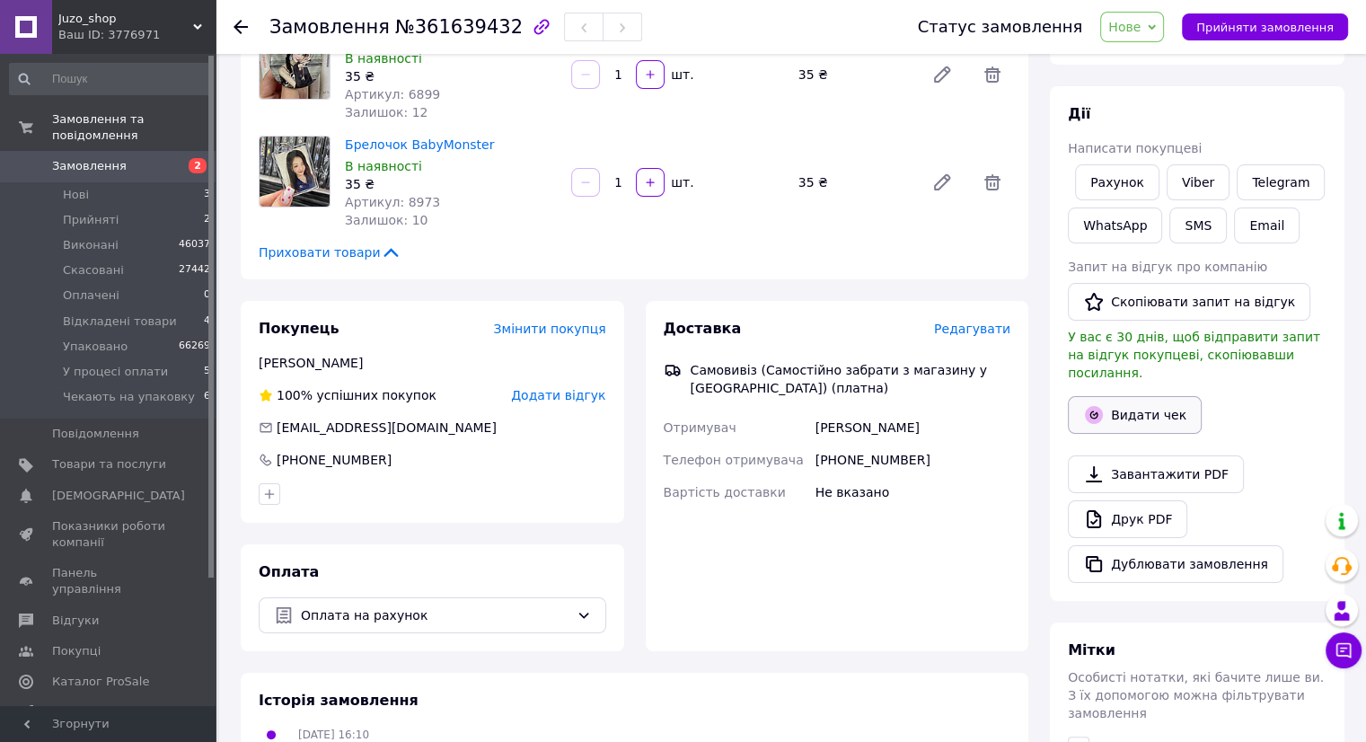
click at [1146, 396] on button "Видати чек" at bounding box center [1134, 415] width 134 height 38
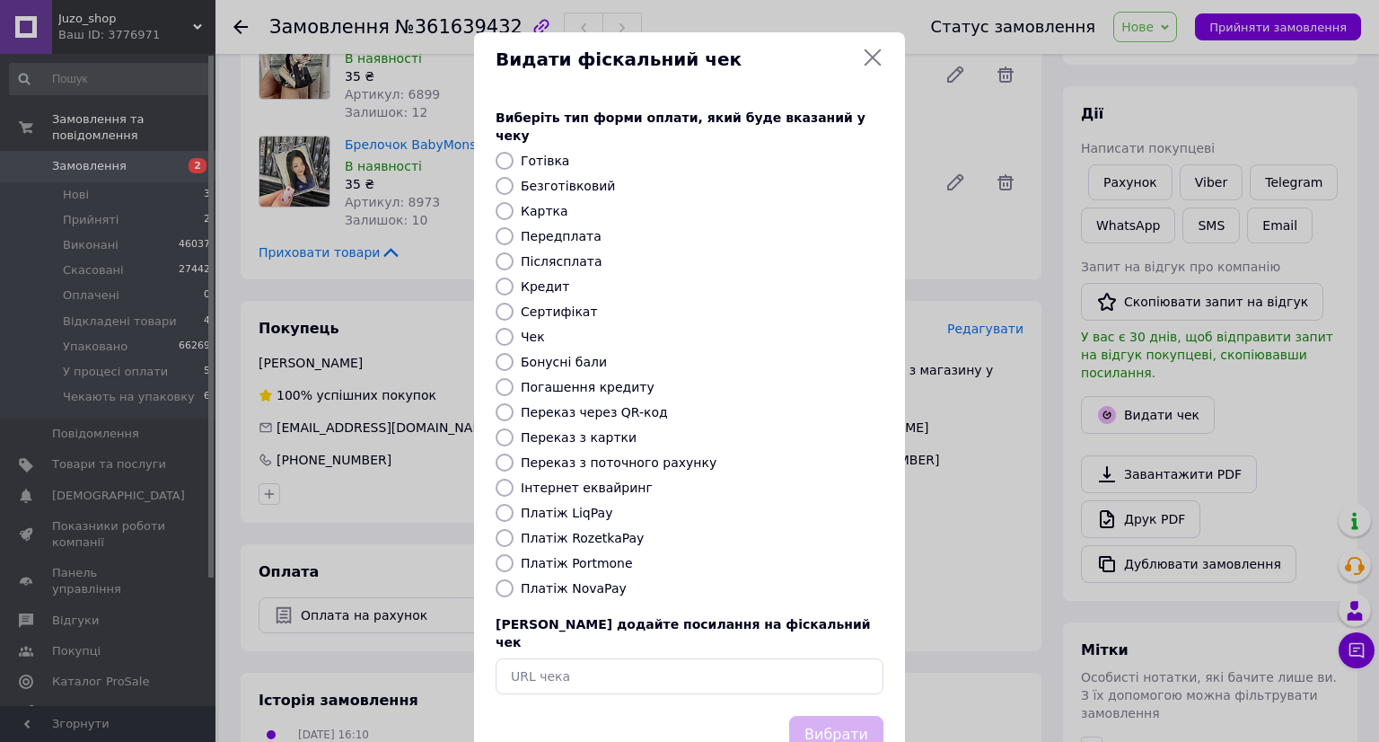
click at [499, 202] on input "Картка" at bounding box center [505, 211] width 18 height 18
radio input "true"
click at [824, 716] on button "Вибрати" at bounding box center [836, 735] width 94 height 39
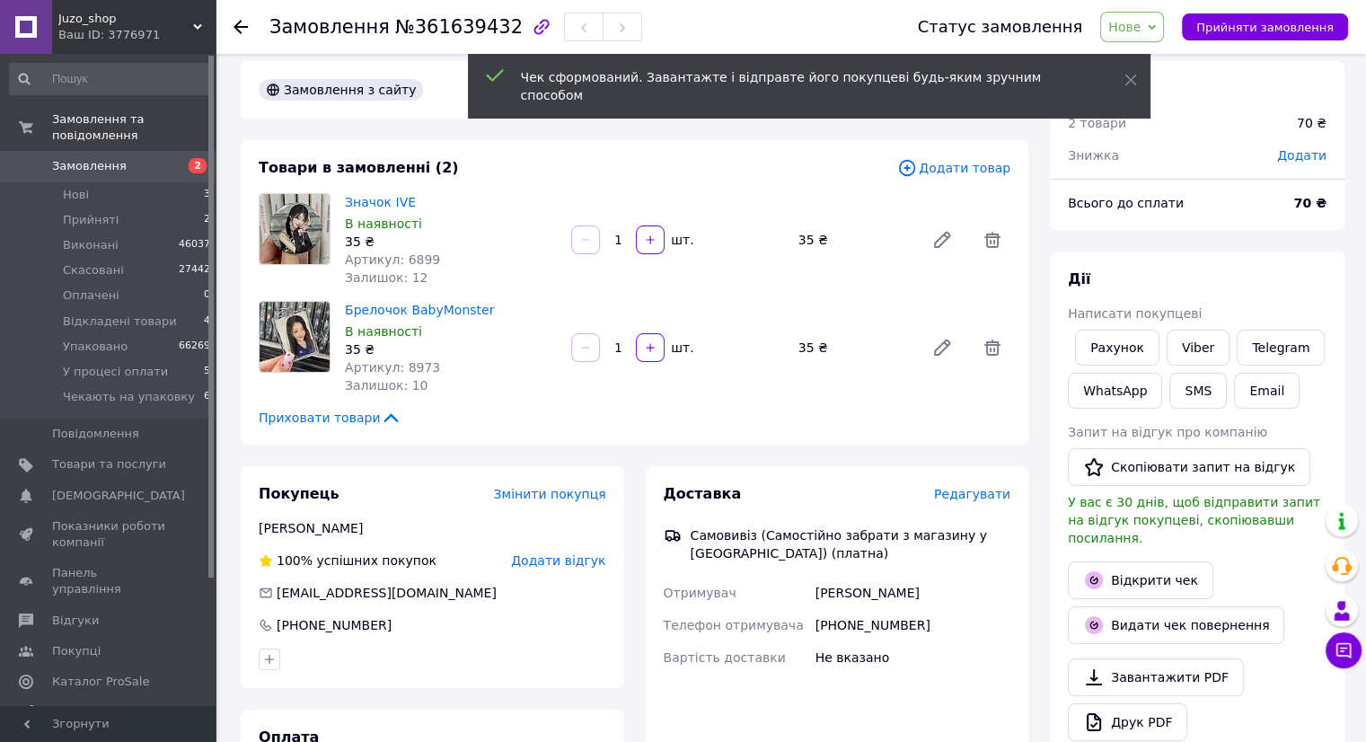
scroll to position [0, 0]
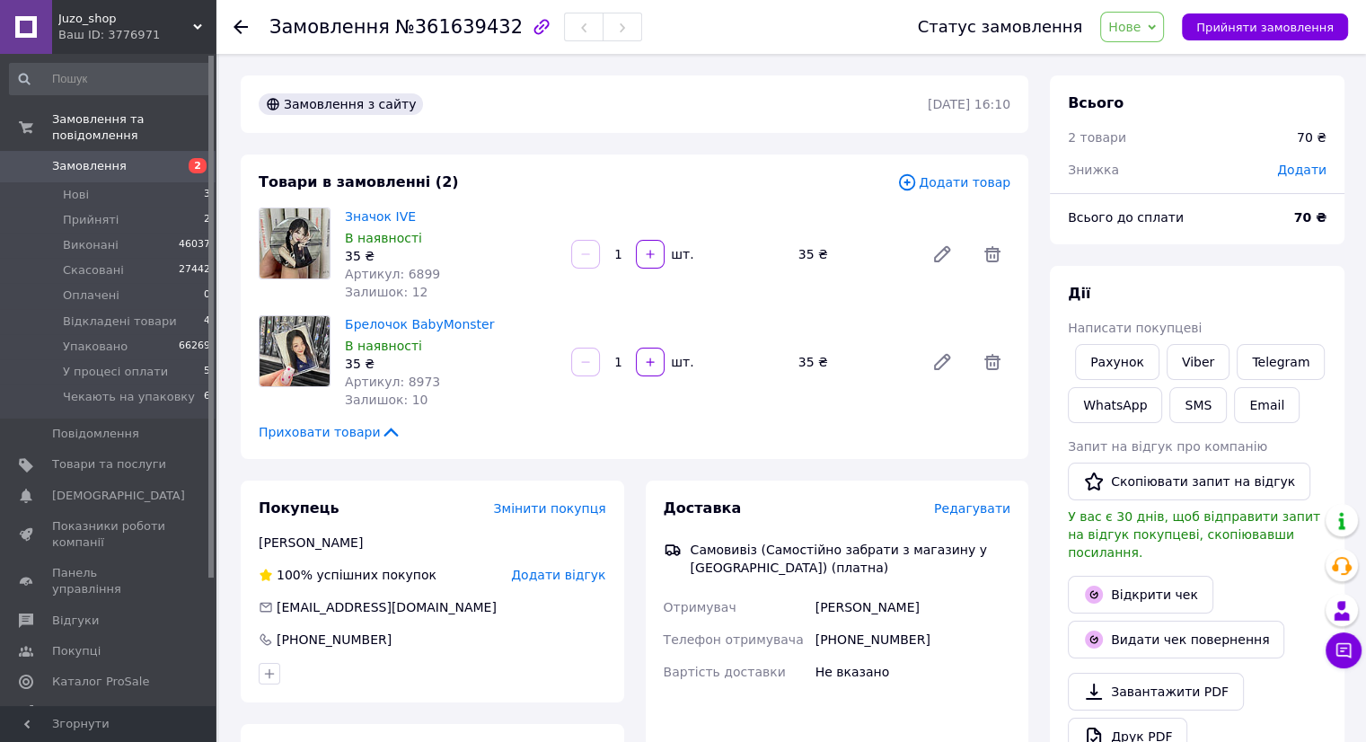
click at [1160, 15] on span "Нове" at bounding box center [1132, 27] width 64 height 31
click at [1164, 85] on li "Виконано" at bounding box center [1176, 89] width 150 height 27
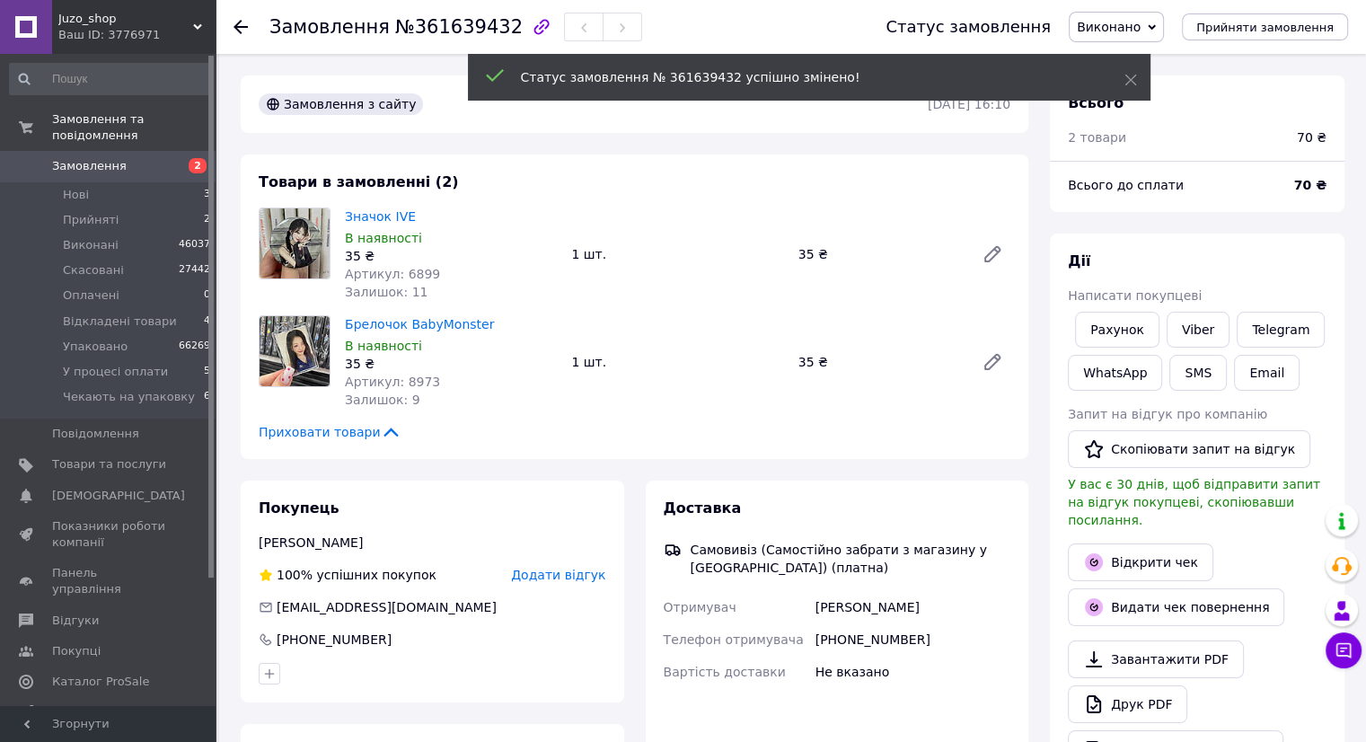
click at [734, 157] on div "Товари в замовленні (2) Значок IVE В наявності 35 ₴ Артикул: 6899 Залишок: 11 1…" at bounding box center [634, 306] width 787 height 304
